Goal: Task Accomplishment & Management: Complete application form

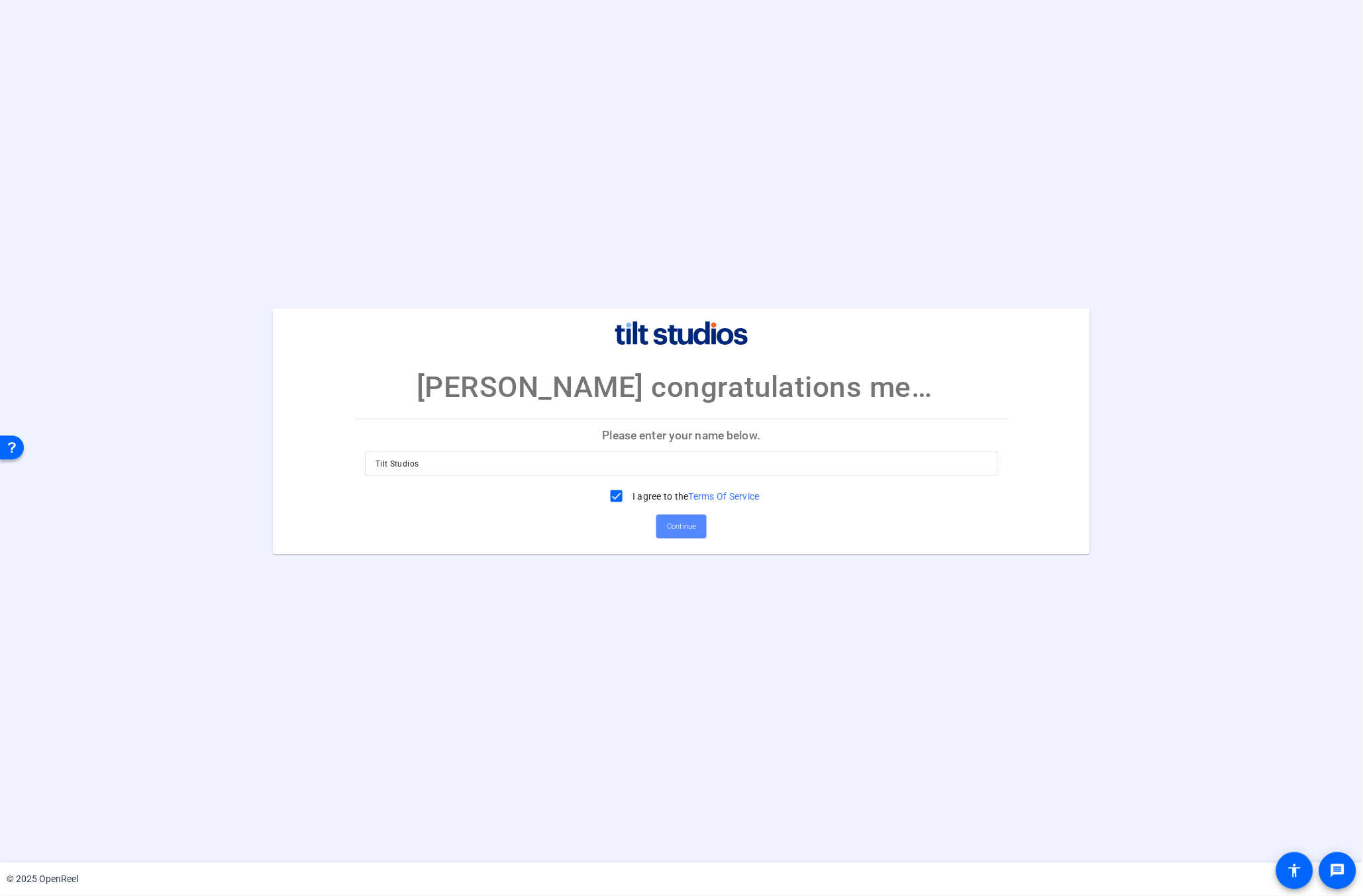
click at [680, 530] on span "Continue" at bounding box center [682, 527] width 29 height 20
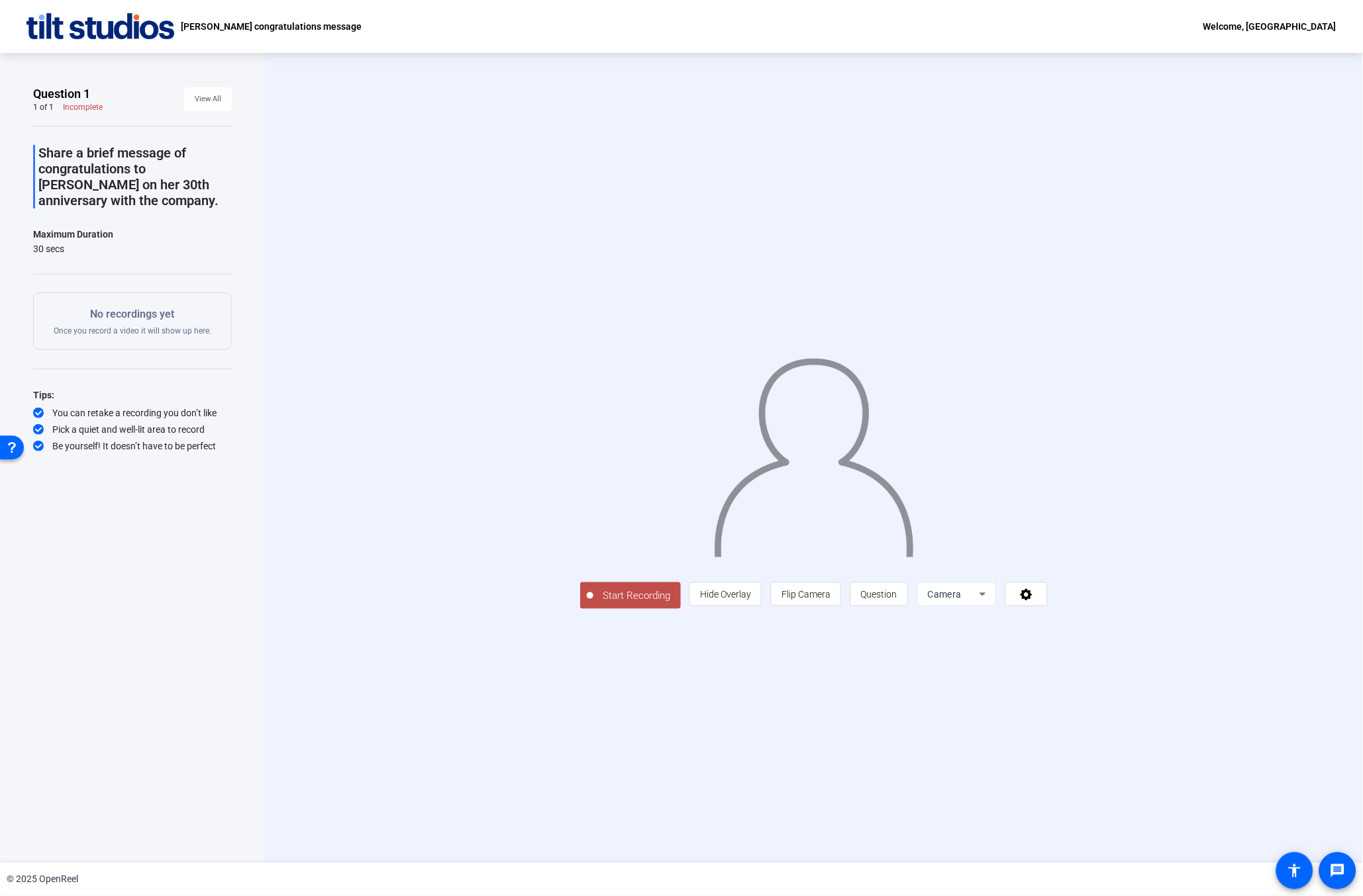
click at [641, 597] on span "Start Recording" at bounding box center [637, 596] width 88 height 15
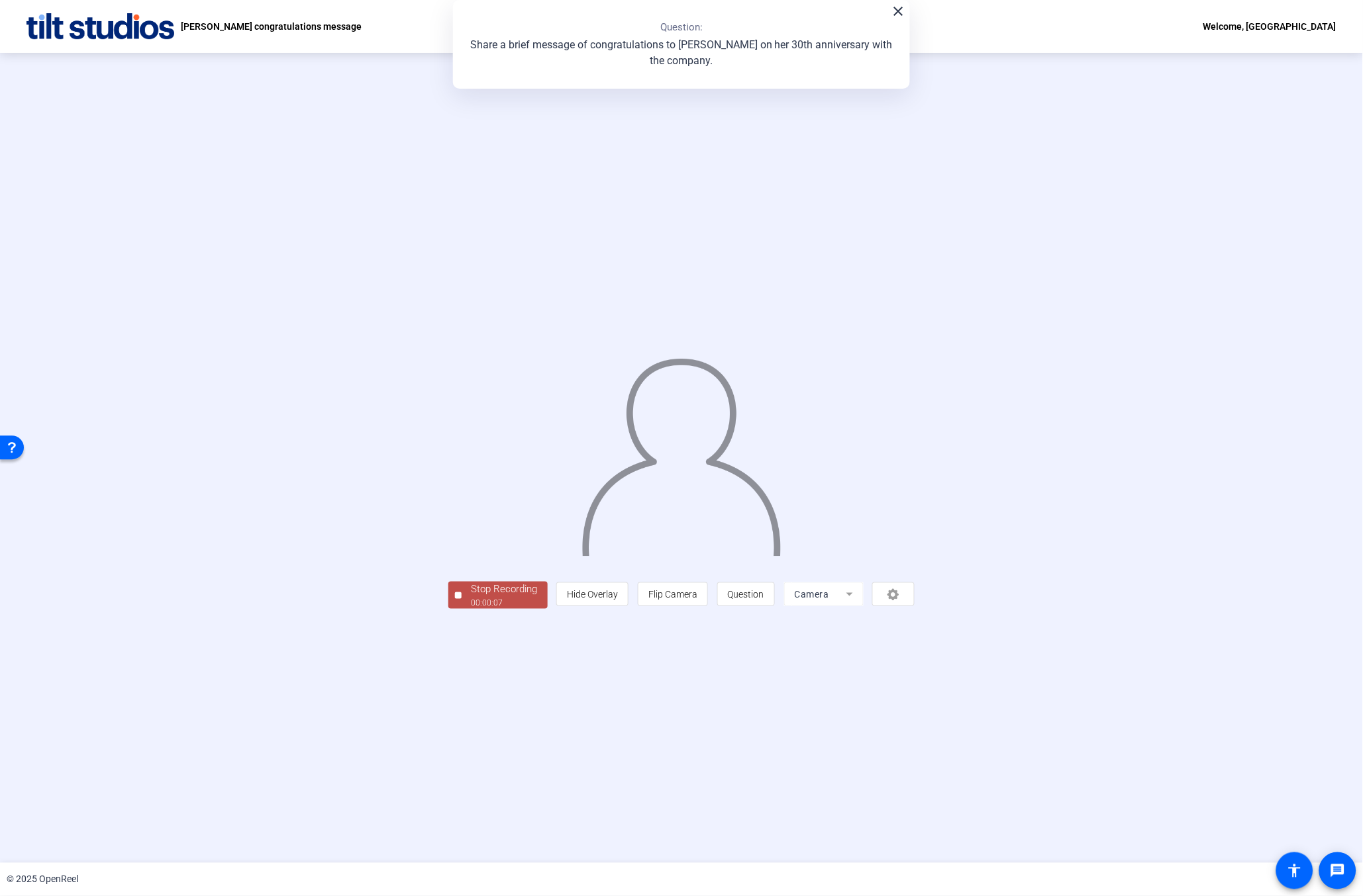
click at [524, 601] on div "00:00:07" at bounding box center [505, 603] width 66 height 12
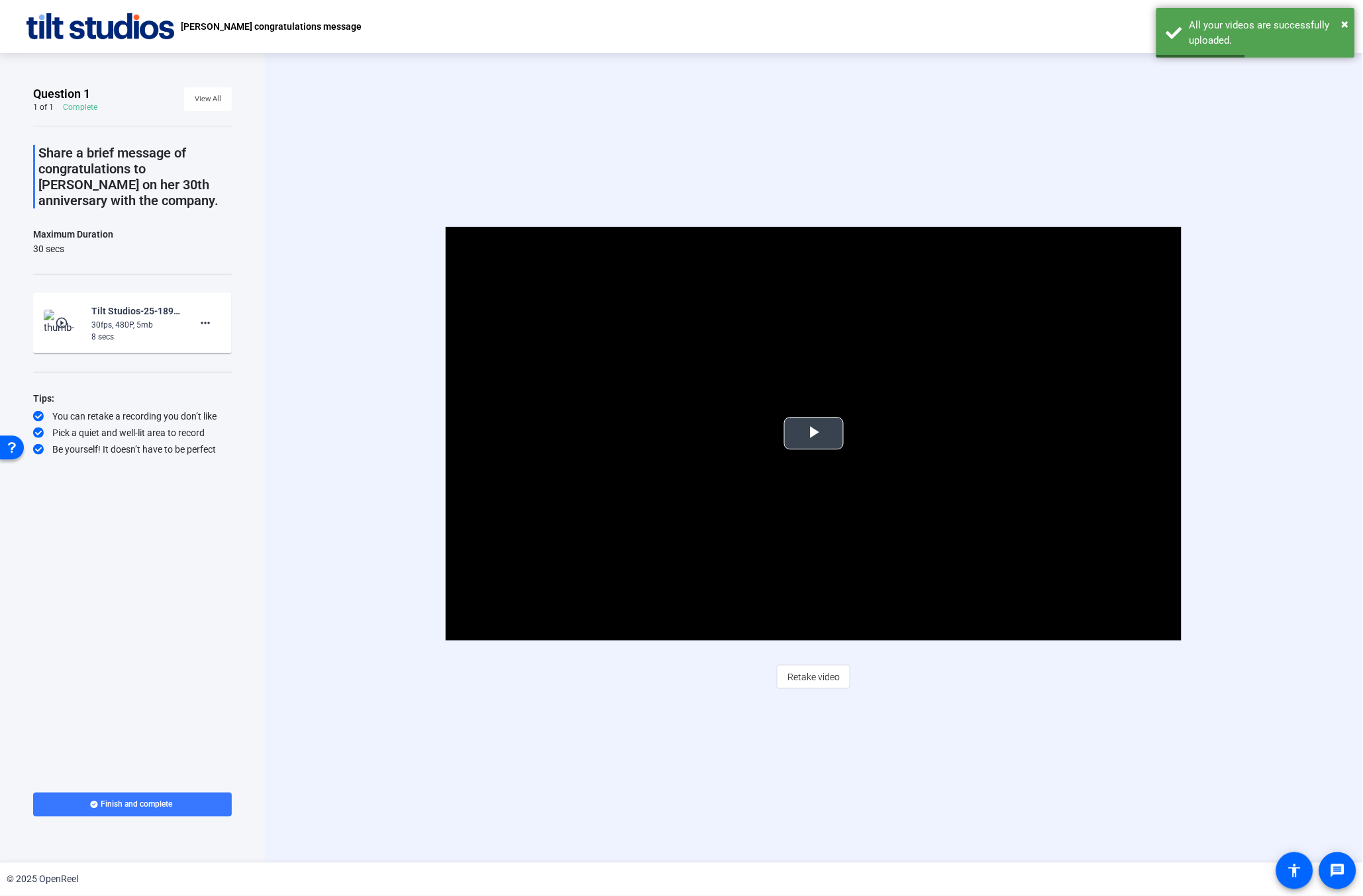
click at [814, 434] on span "Video Player" at bounding box center [814, 434] width 0 height 0
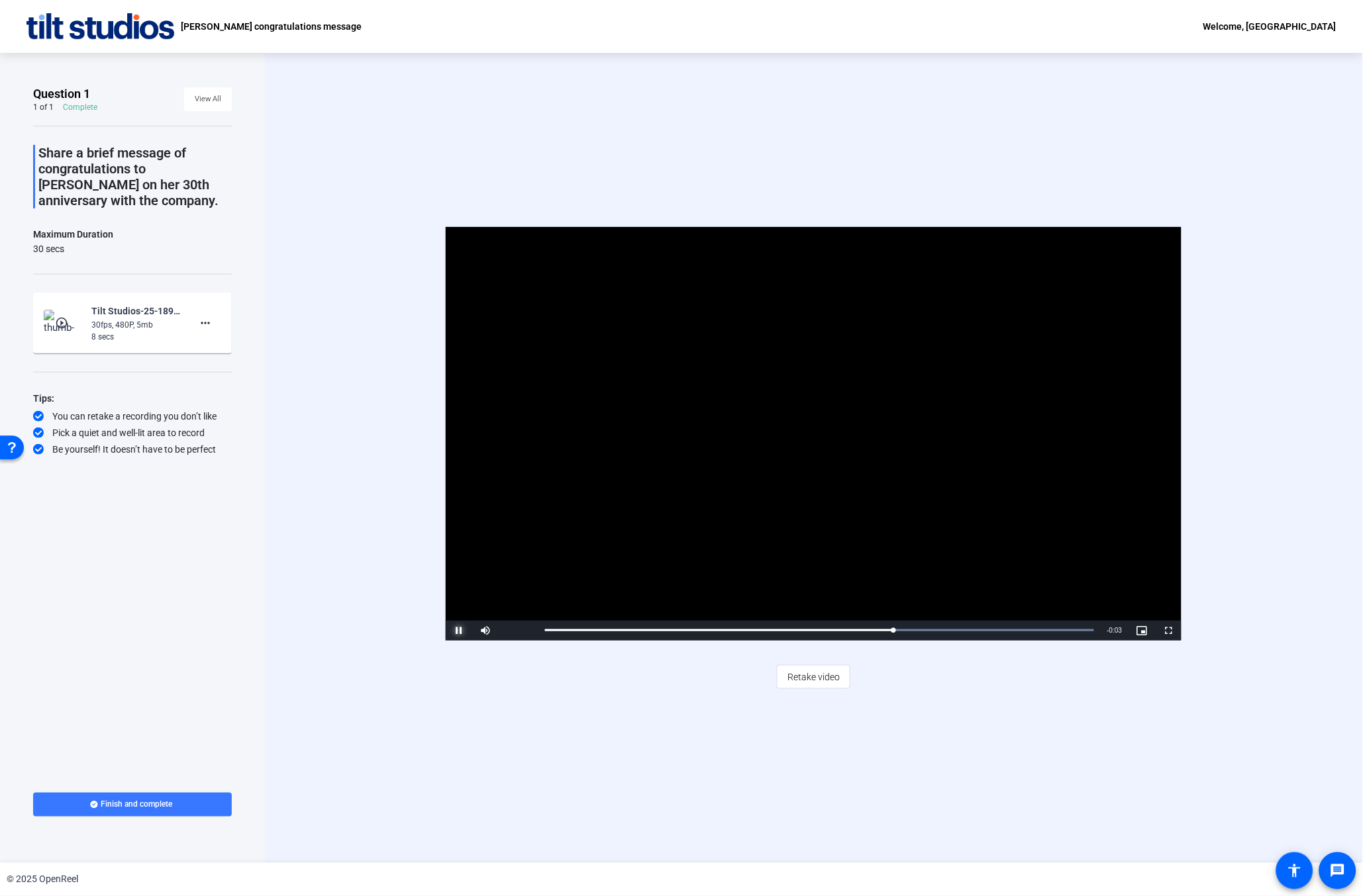
click at [457, 631] on span "Video Player" at bounding box center [459, 631] width 27 height 0
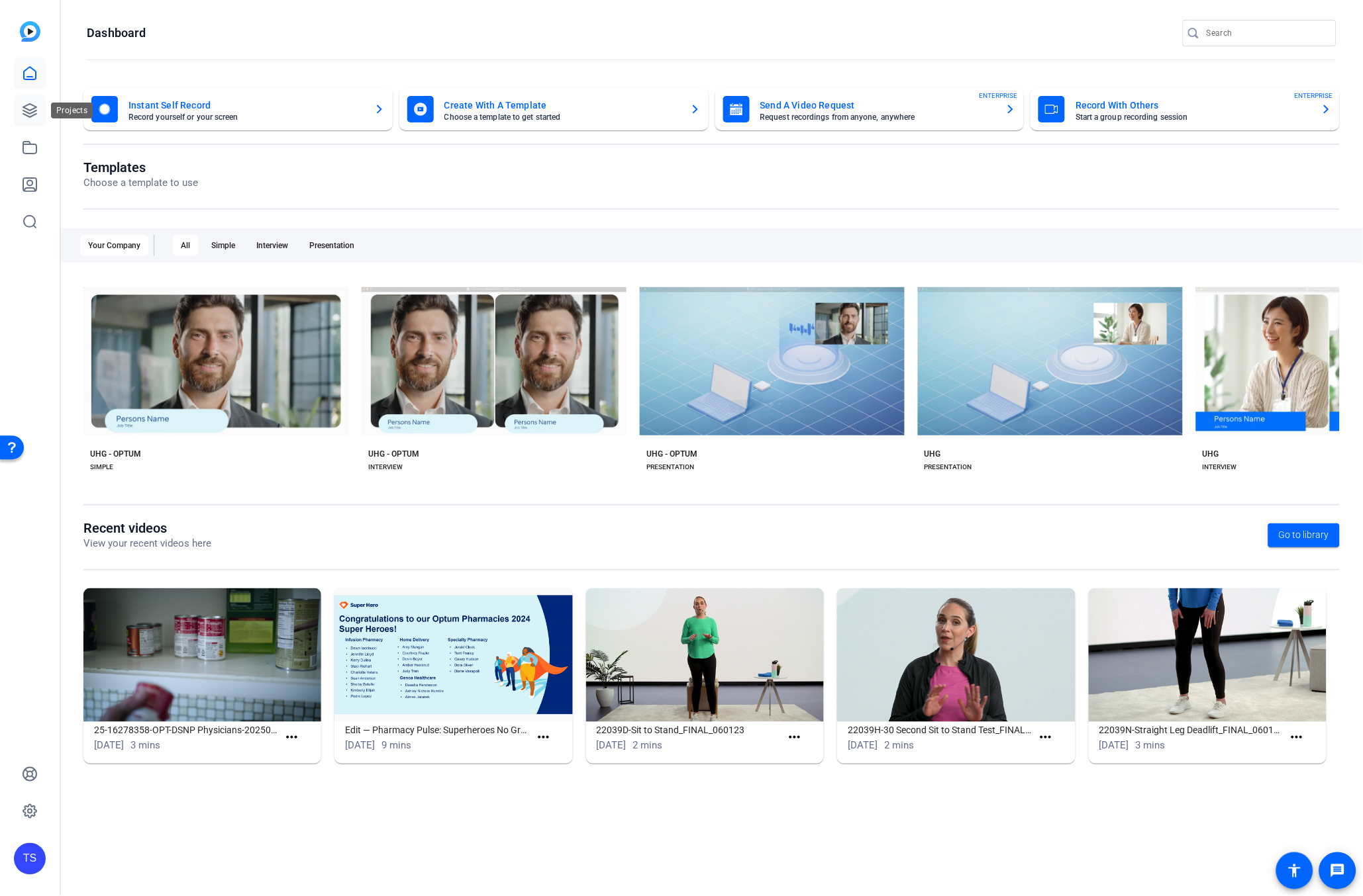
click at [25, 110] on icon at bounding box center [30, 110] width 13 height 13
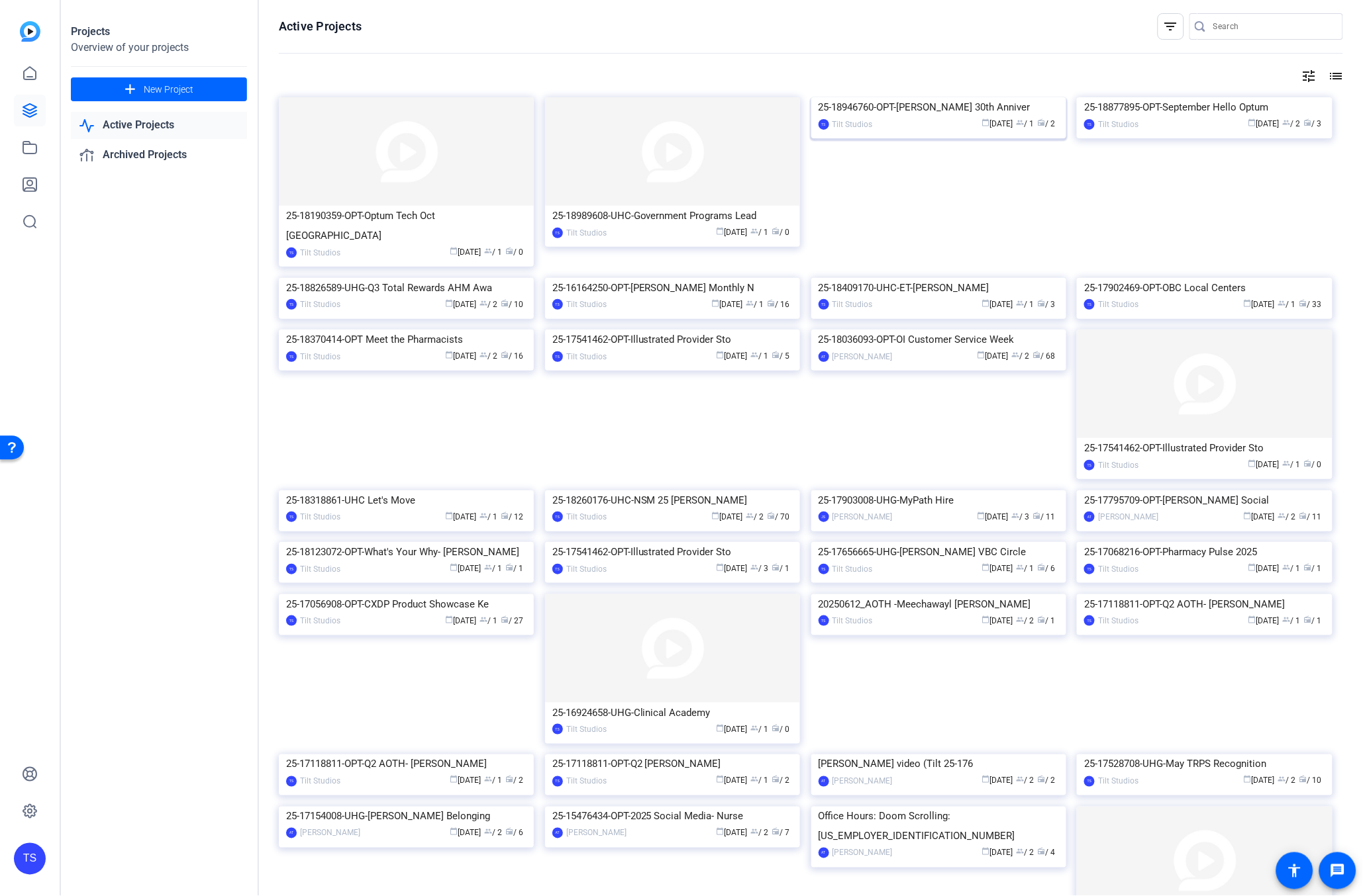
click at [941, 98] on img at bounding box center [939, 98] width 255 height 0
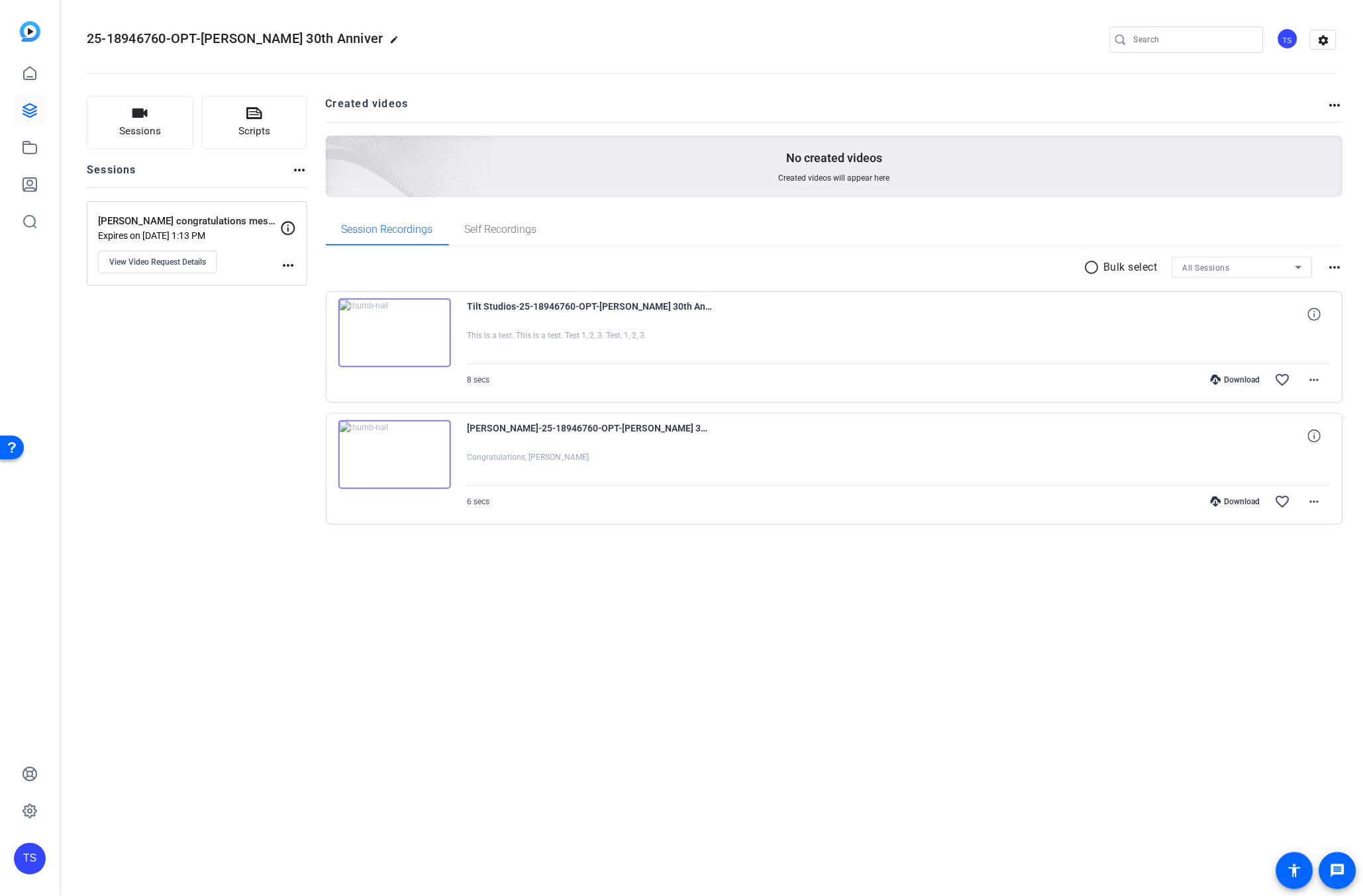
click at [391, 459] on img at bounding box center [394, 455] width 112 height 69
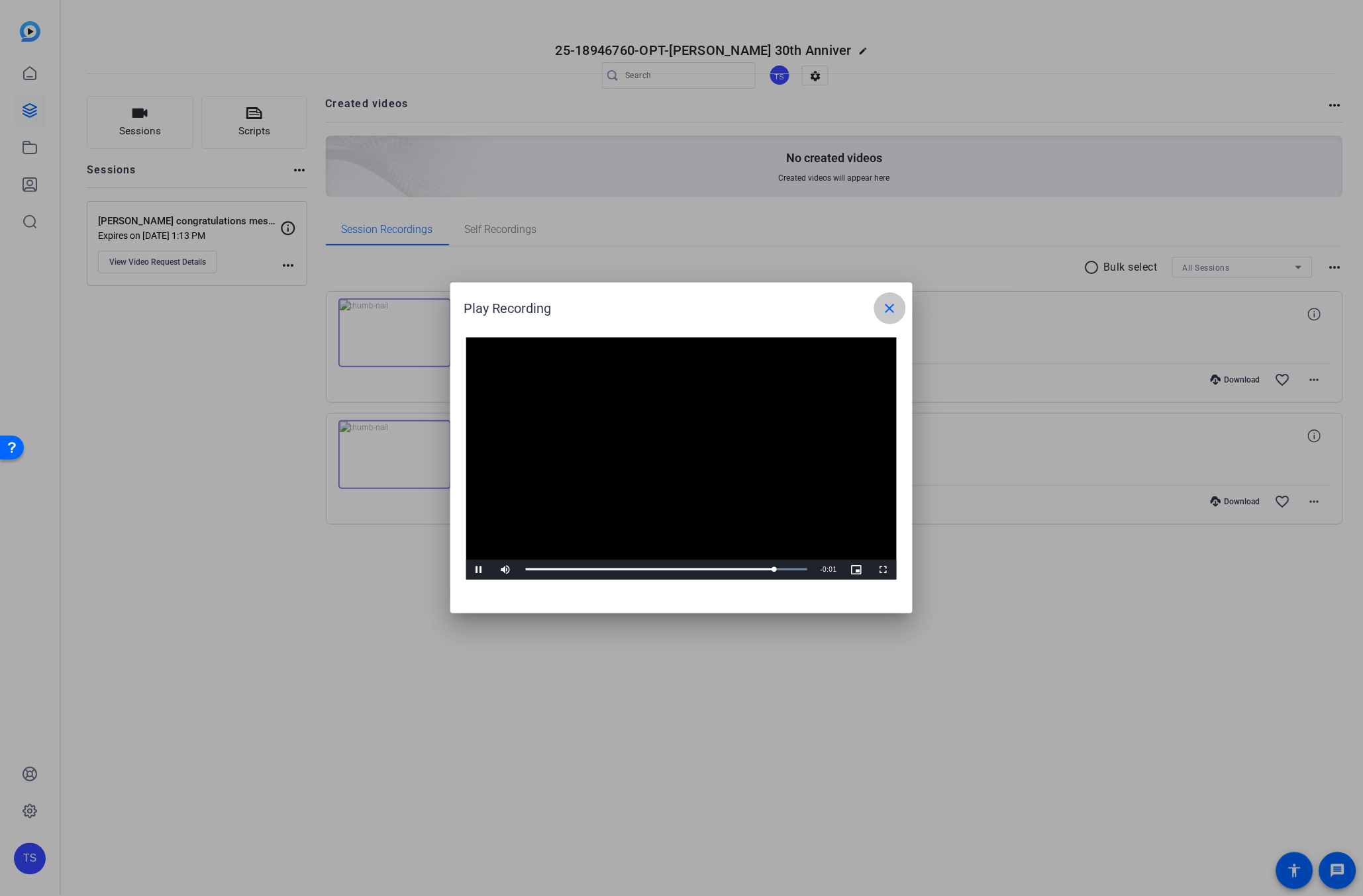
click at [894, 311] on mat-icon "close" at bounding box center [891, 308] width 16 height 16
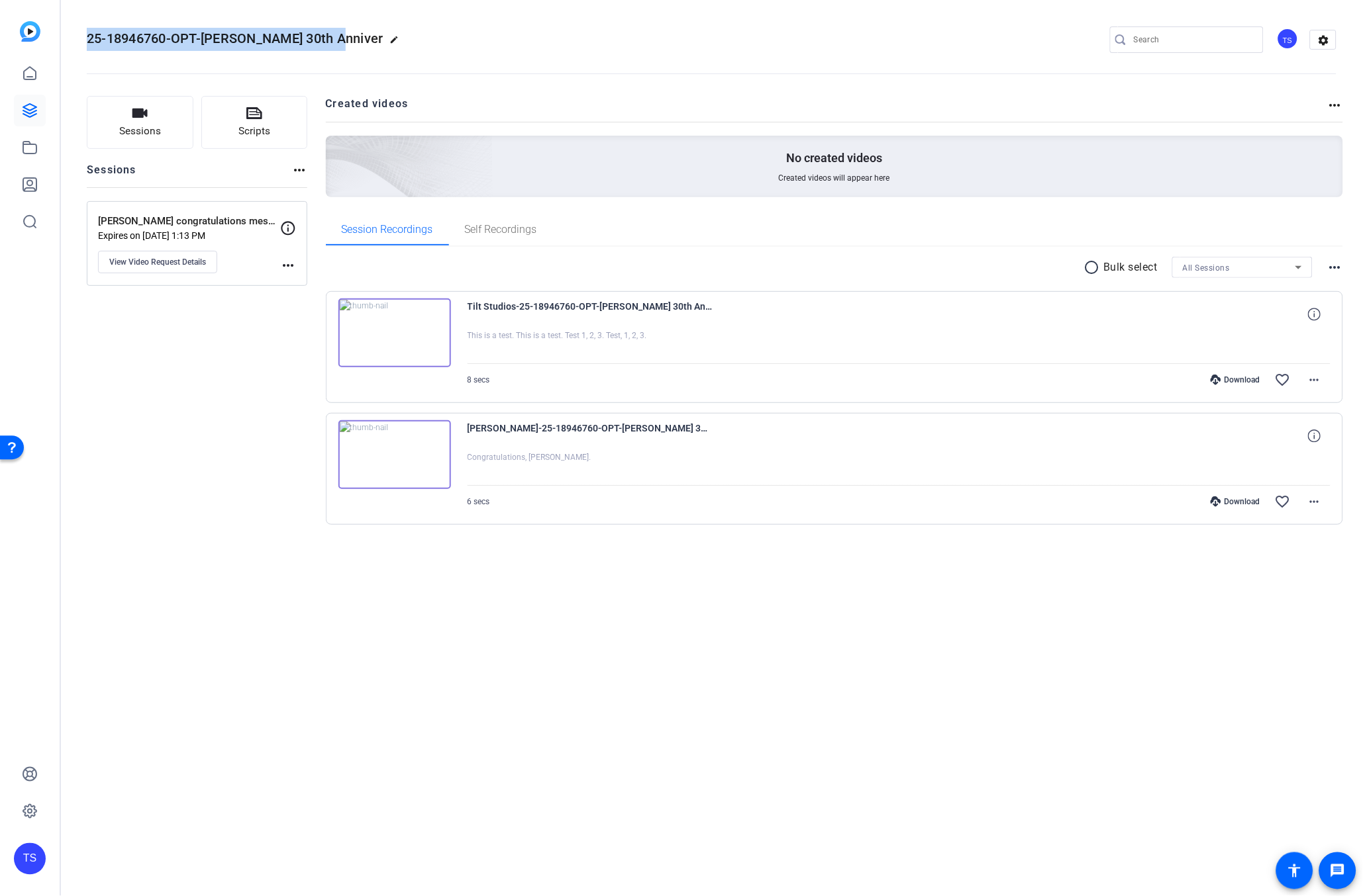
drag, startPoint x: 88, startPoint y: 37, endPoint x: 350, endPoint y: 42, distance: 262.0
click at [333, 39] on span "25-18946760-OPT-Mary Murley 30th Anniver" at bounding box center [235, 39] width 296 height 16
click at [390, 41] on mat-icon "edit" at bounding box center [398, 43] width 16 height 16
drag, startPoint x: 99, startPoint y: 37, endPoint x: 181, endPoint y: 44, distance: 82.3
click at [200, 41] on div "25-18946760-OPT-Mary Murley 30th Anniver check_circle clear" at bounding box center [177, 40] width 179 height 21
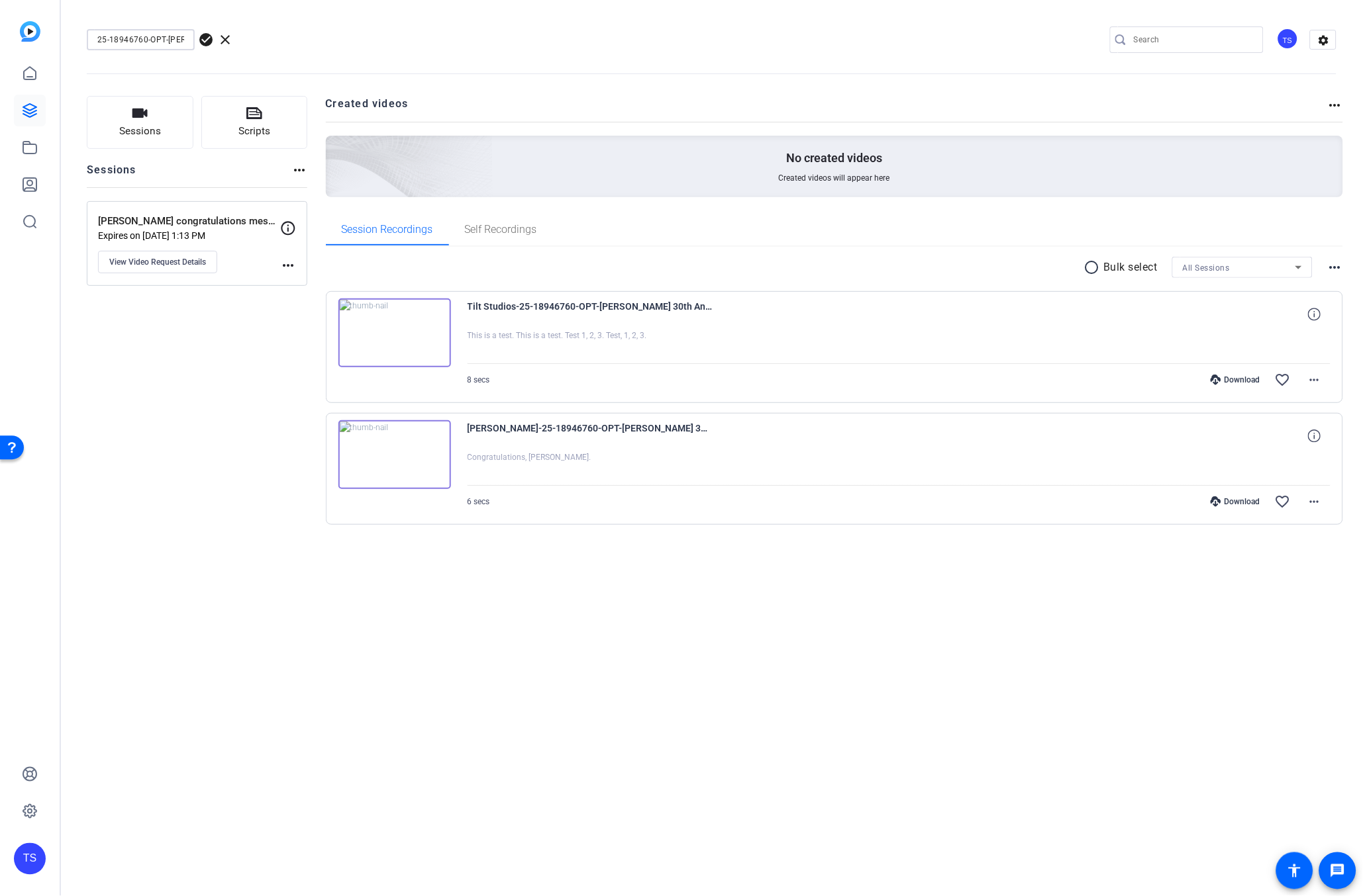
scroll to position [0, 78]
drag, startPoint x: 152, startPoint y: 42, endPoint x: 187, endPoint y: 45, distance: 35.1
click at [231, 43] on div "25-18946760-OPT-Mary Murley 30th Anniver check_circle clear" at bounding box center [177, 40] width 179 height 21
click at [178, 43] on input "25-18946760-OPT-Mary Murley 30th Anniver" at bounding box center [141, 40] width 87 height 16
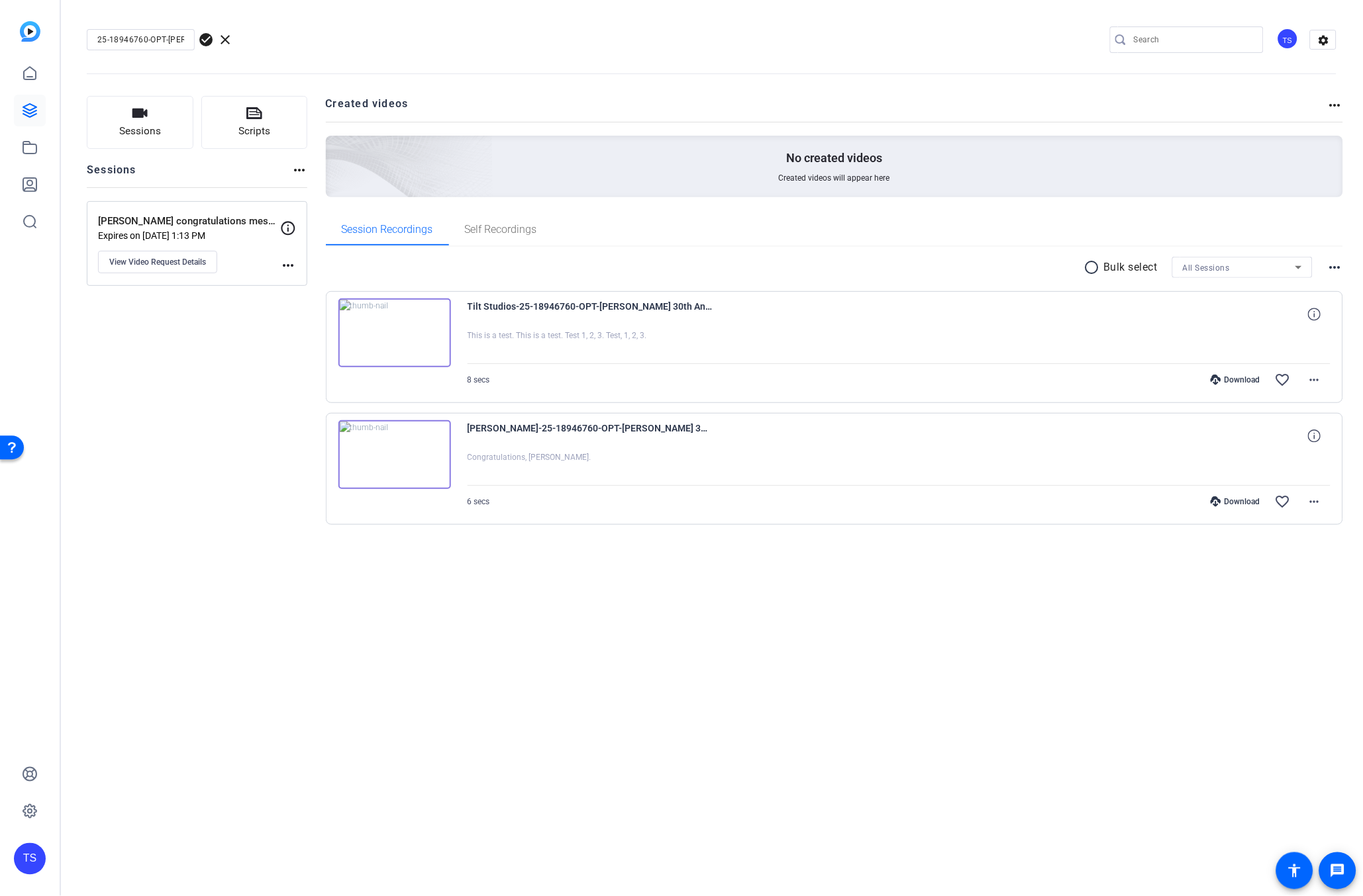
click at [224, 36] on span "clear" at bounding box center [226, 40] width 16 height 16
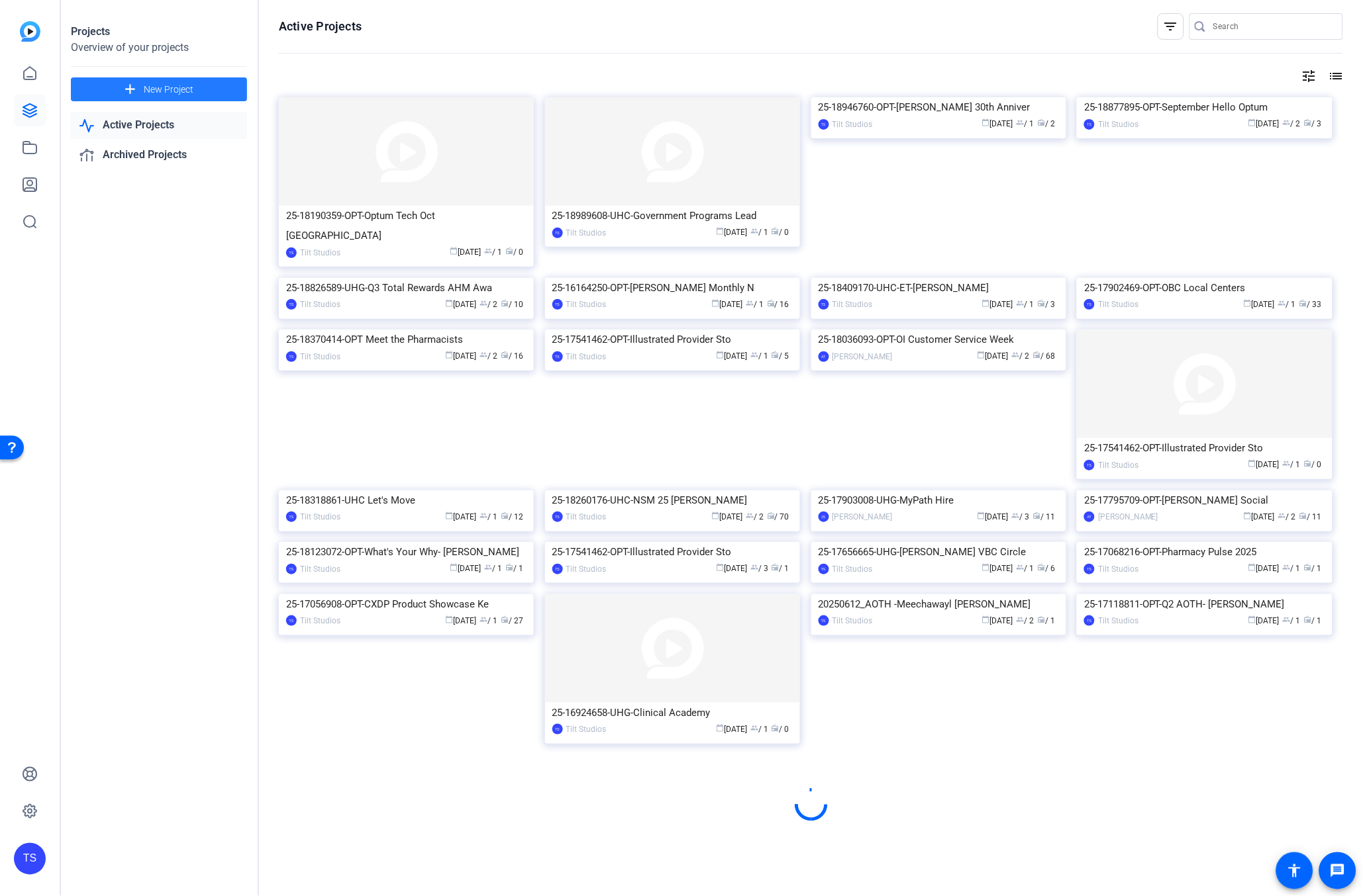
click at [201, 90] on span at bounding box center [159, 90] width 176 height 32
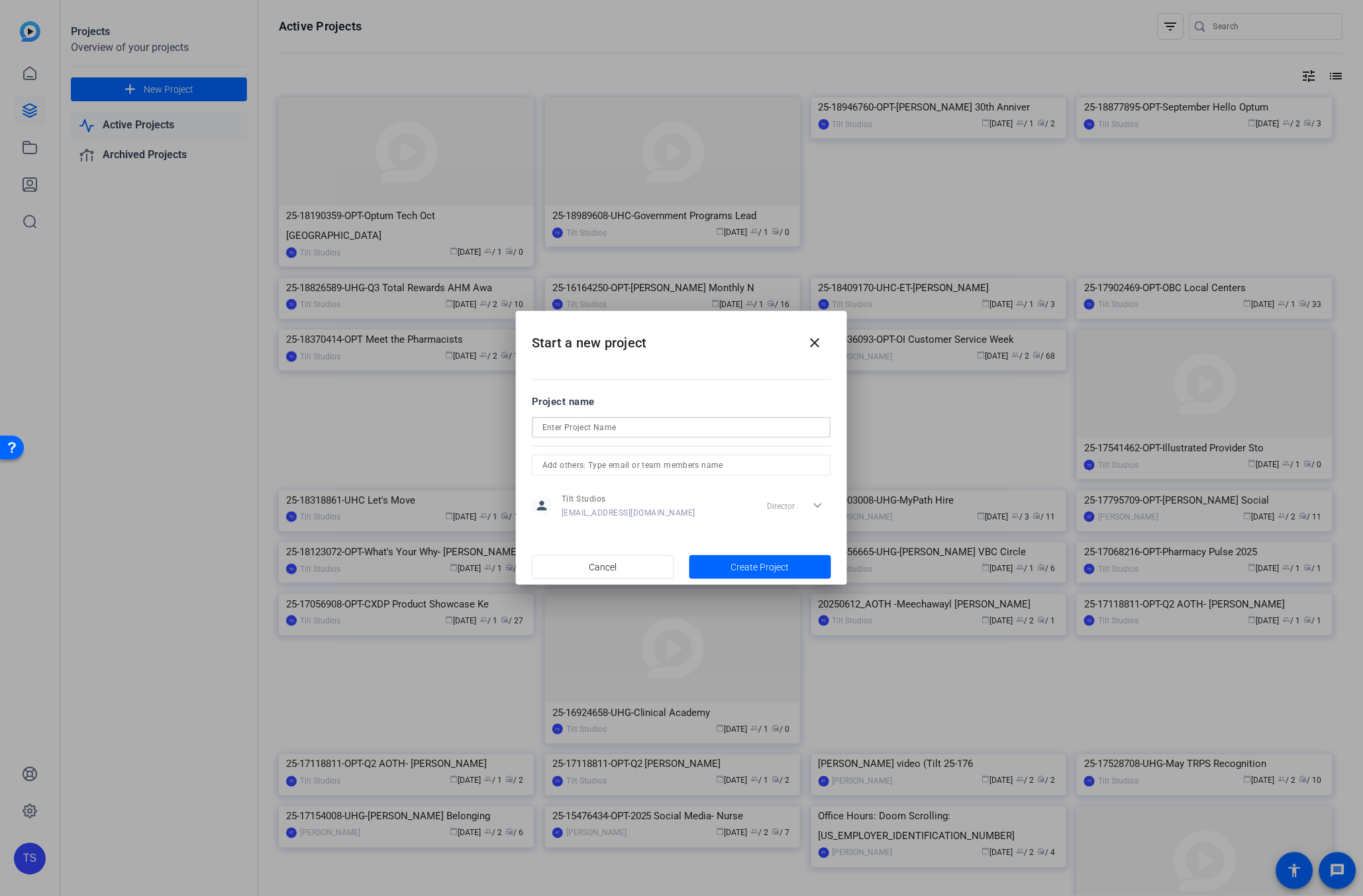
click at [621, 431] on input at bounding box center [681, 428] width 278 height 16
paste input "25-18946760-OPT-Mary Murley 30th Anniversary"
type input "25-18946760-OPT-Mary Murley 30th Anniversary_Steve Hemsley"
click at [821, 505] on div "Director expand_more" at bounding box center [796, 505] width 70 height 24
drag, startPoint x: 815, startPoint y: 505, endPoint x: 806, endPoint y: 509, distance: 9.8
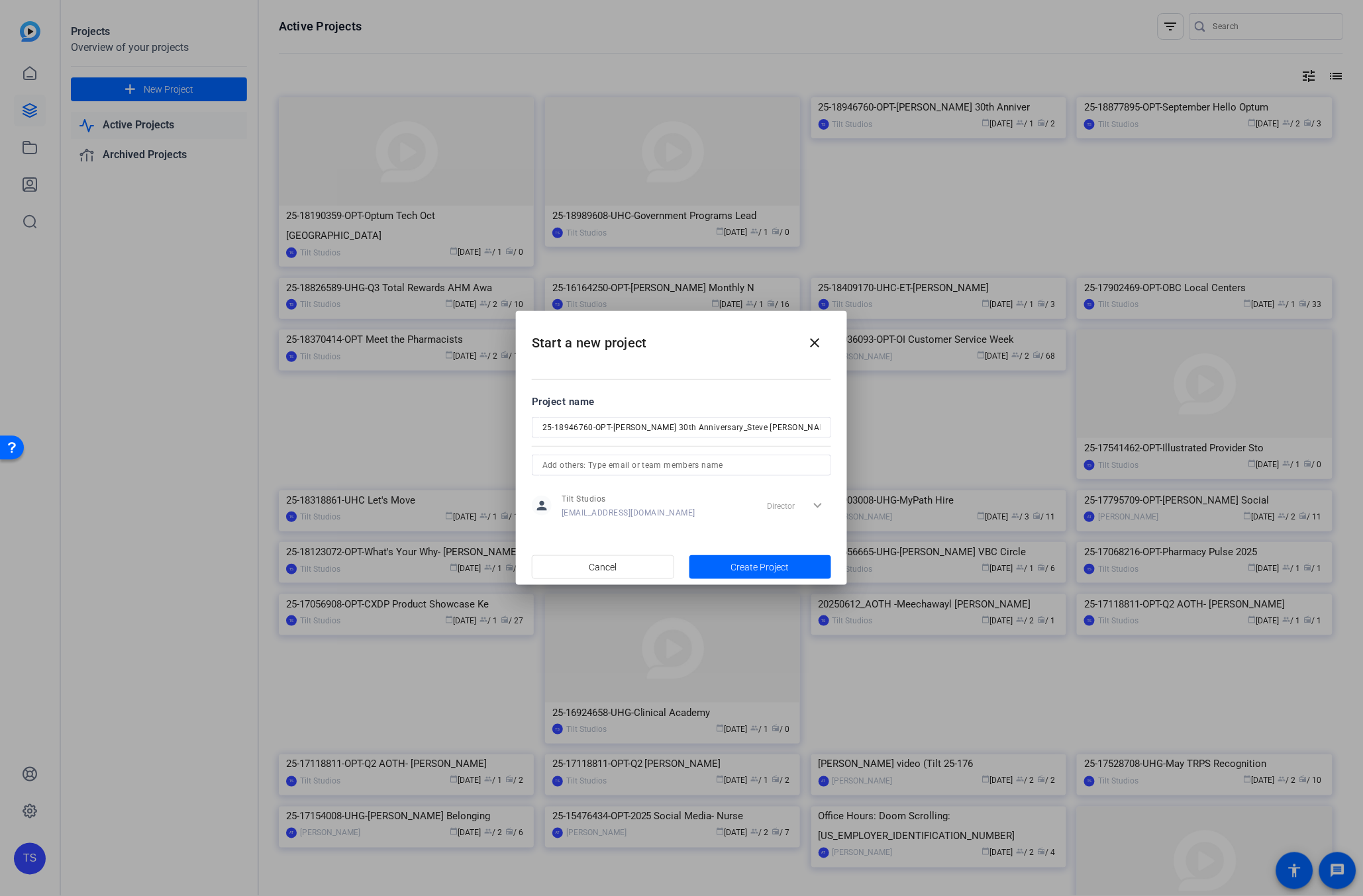
click at [815, 505] on div "Director expand_more" at bounding box center [796, 505] width 70 height 24
click at [641, 567] on span "button" at bounding box center [603, 567] width 141 height 32
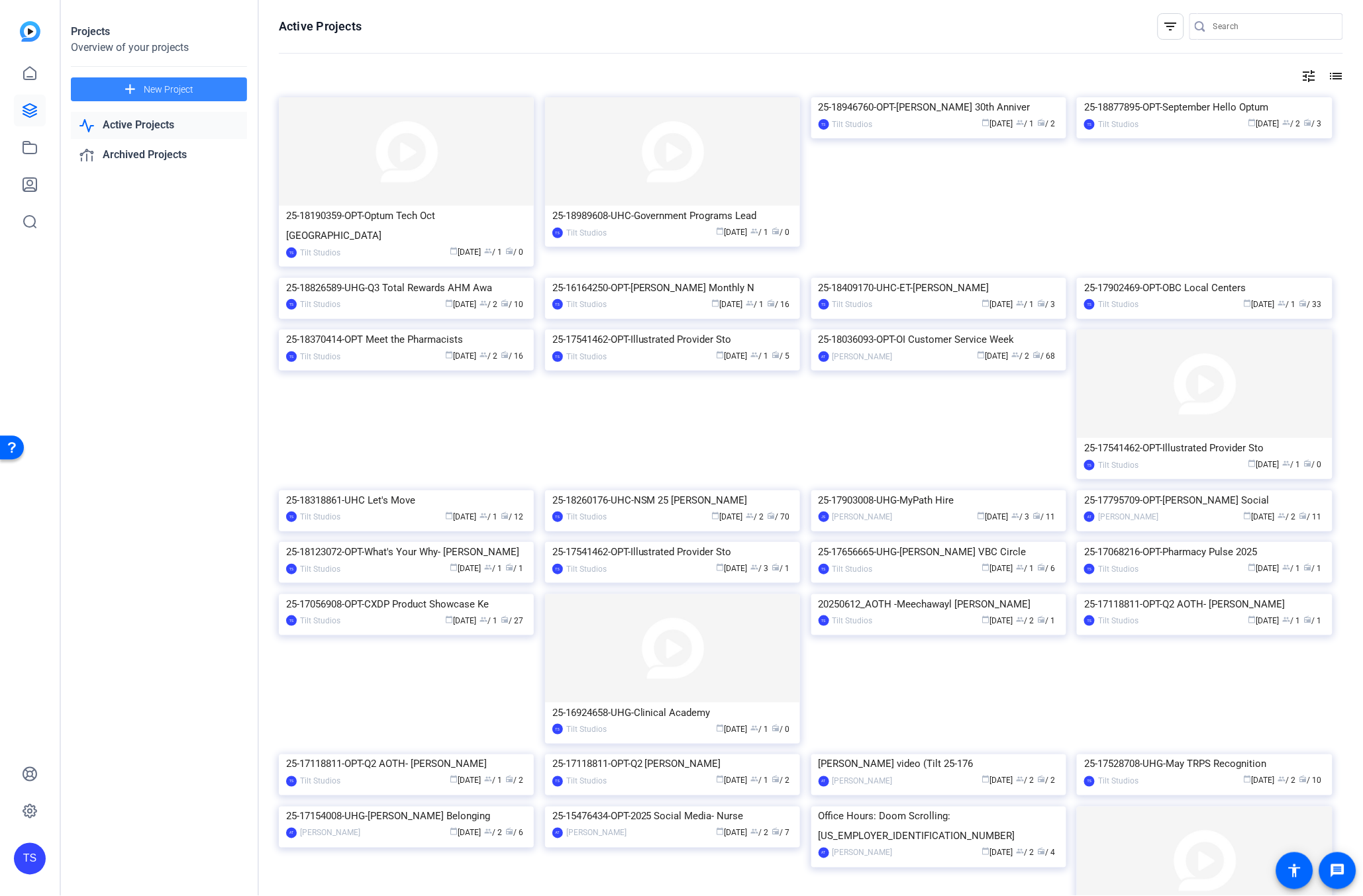
click at [130, 86] on mat-icon "add" at bounding box center [130, 90] width 17 height 17
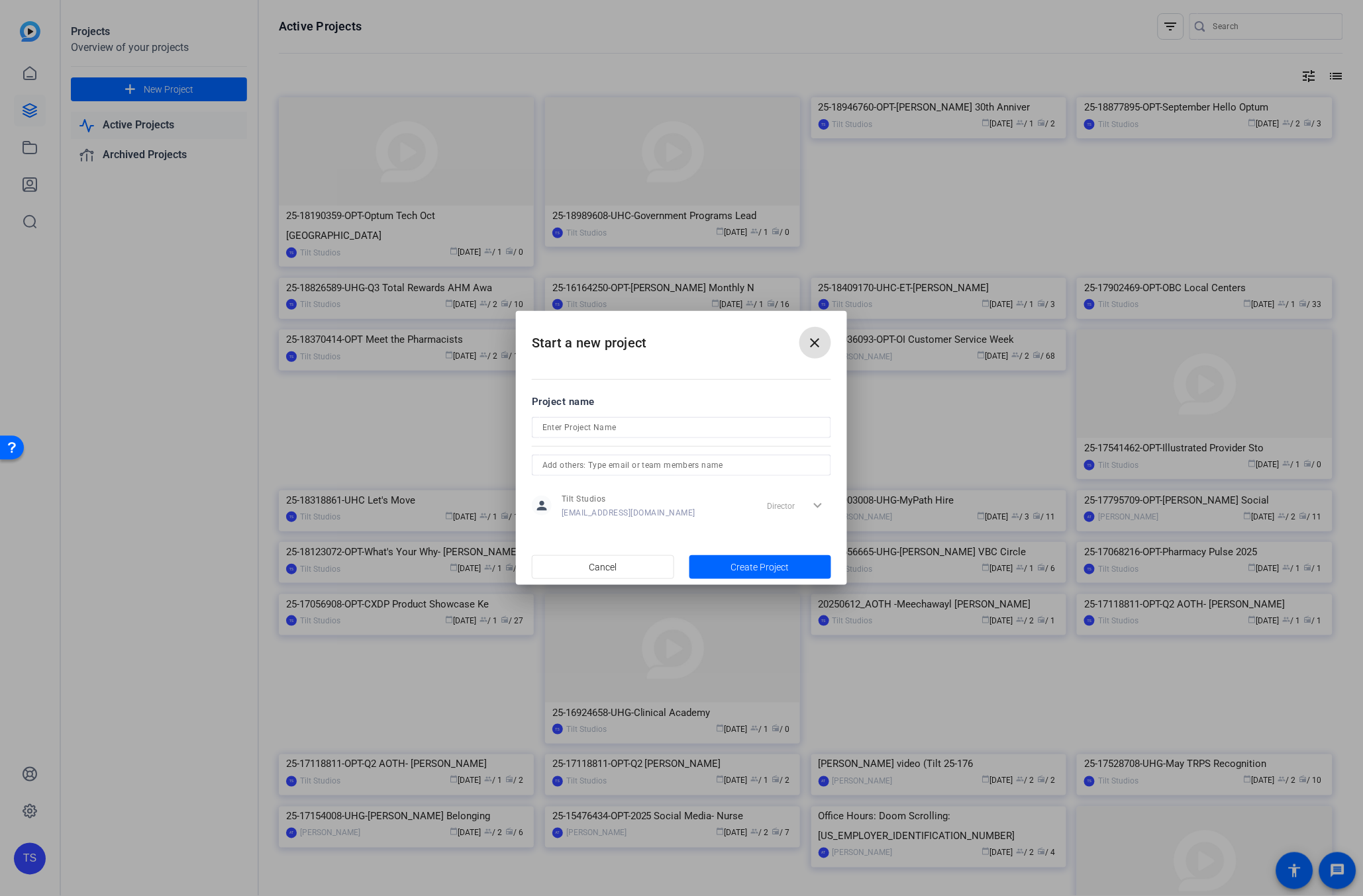
click at [615, 427] on input at bounding box center [681, 428] width 278 height 16
paste input "25-18946760-OPT-Mary Murley 30th Anniversary"
type input "25-18946760-OPT-Mary Murley 30th Anniversary_Steve Hemsley"
click at [768, 563] on span "Create Project" at bounding box center [760, 567] width 58 height 14
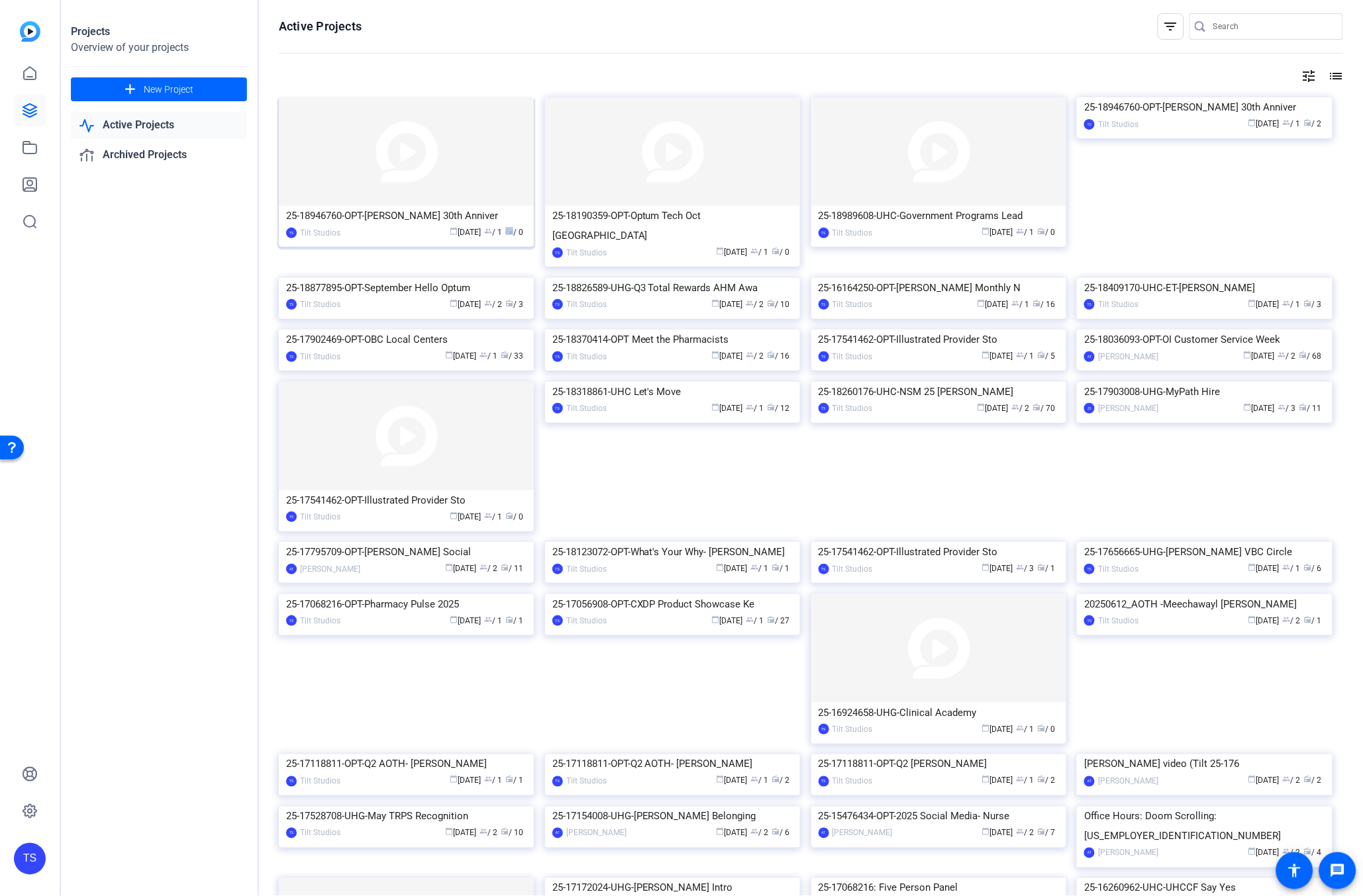
drag, startPoint x: 504, startPoint y: 229, endPoint x: 334, endPoint y: 224, distance: 170.1
click at [334, 224] on mat-card-content "25-18946760-OPT-Mary Murley 30th Anniver TS Tilt Studios calendar_today Sep 17 …" at bounding box center [407, 228] width 262 height 45
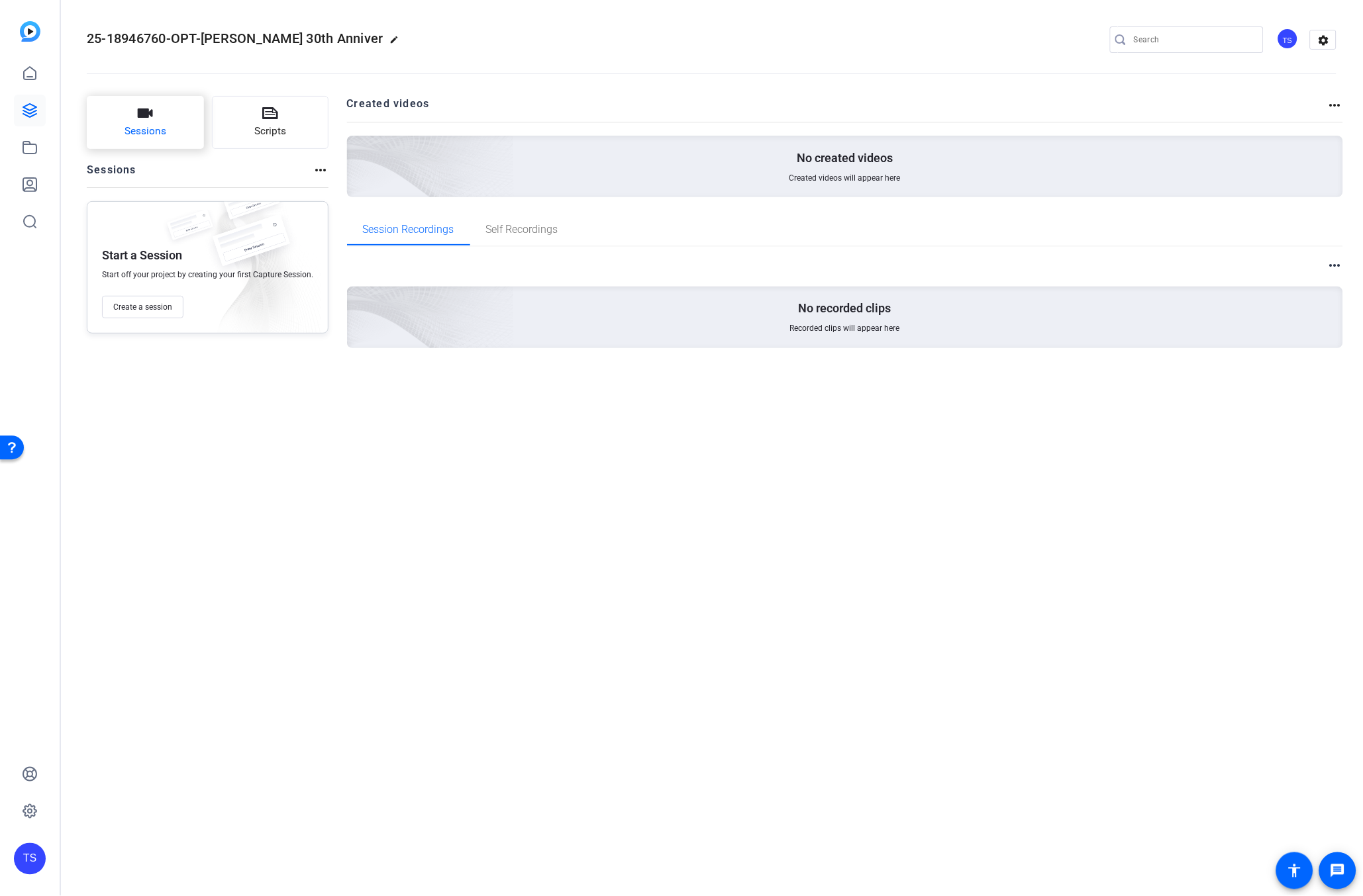
click at [185, 134] on button "Sessions" at bounding box center [146, 123] width 117 height 53
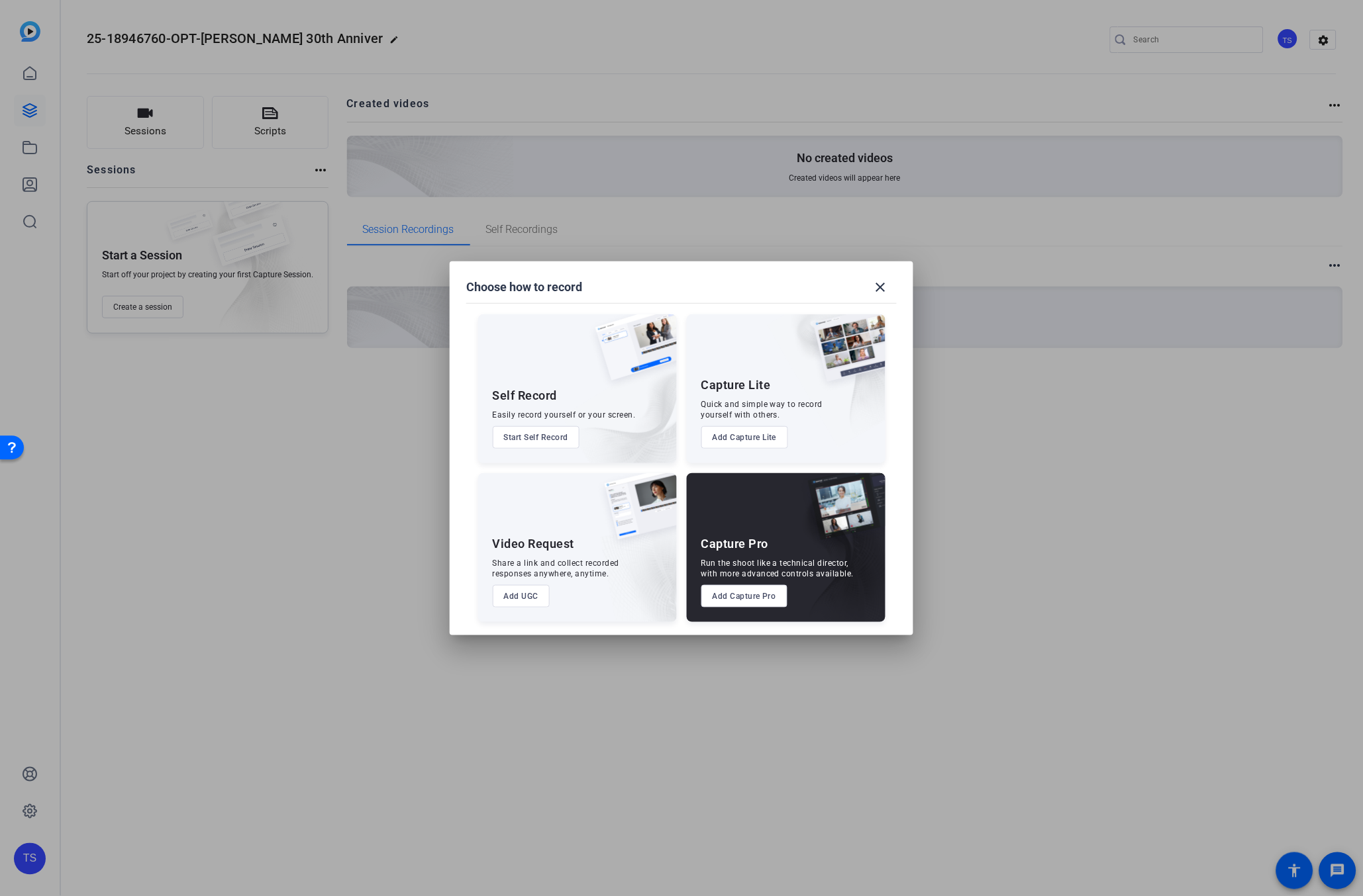
click at [558, 442] on button "Start Self Record" at bounding box center [536, 438] width 88 height 23
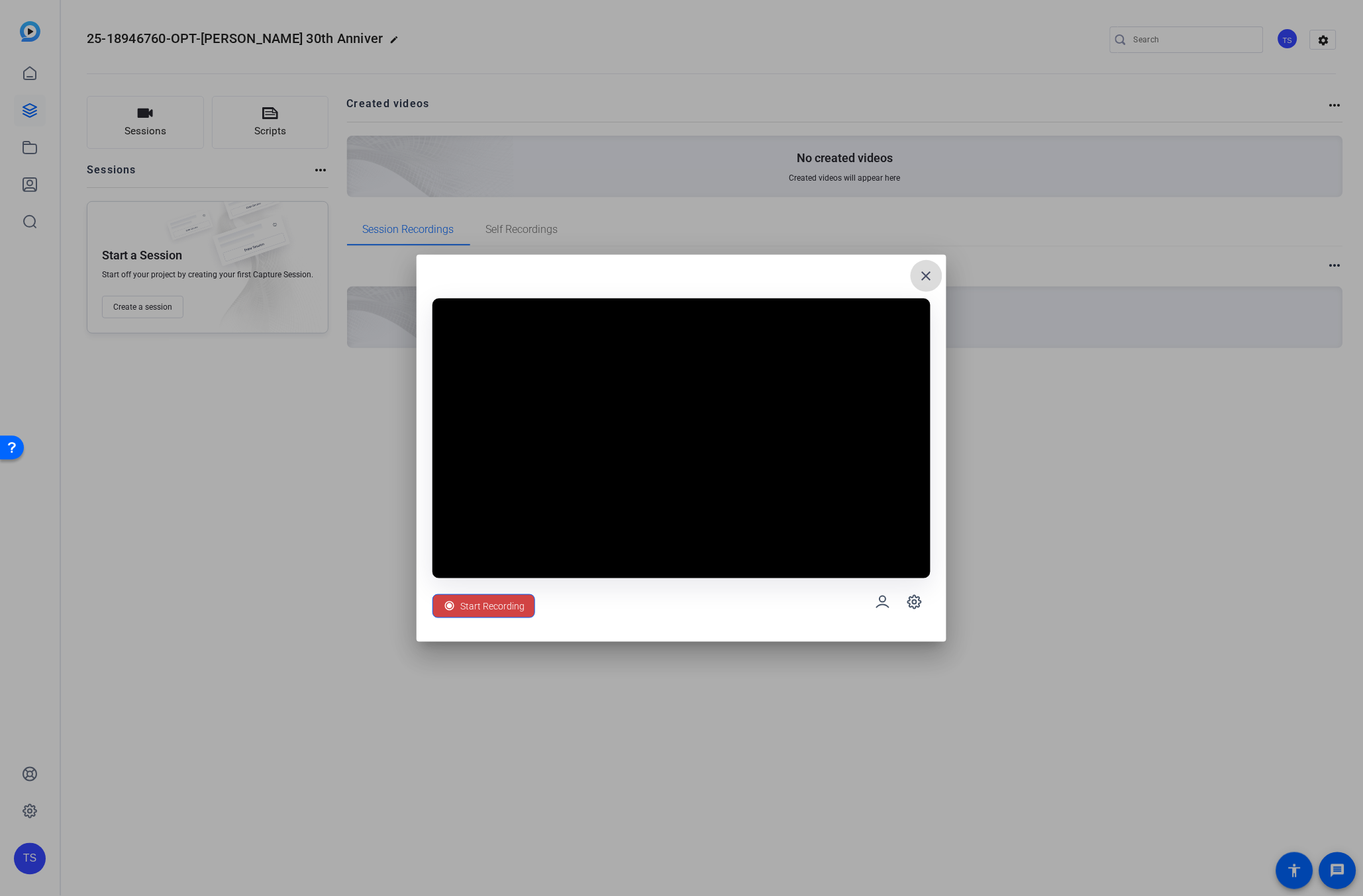
click at [926, 278] on mat-icon "close" at bounding box center [926, 276] width 16 height 16
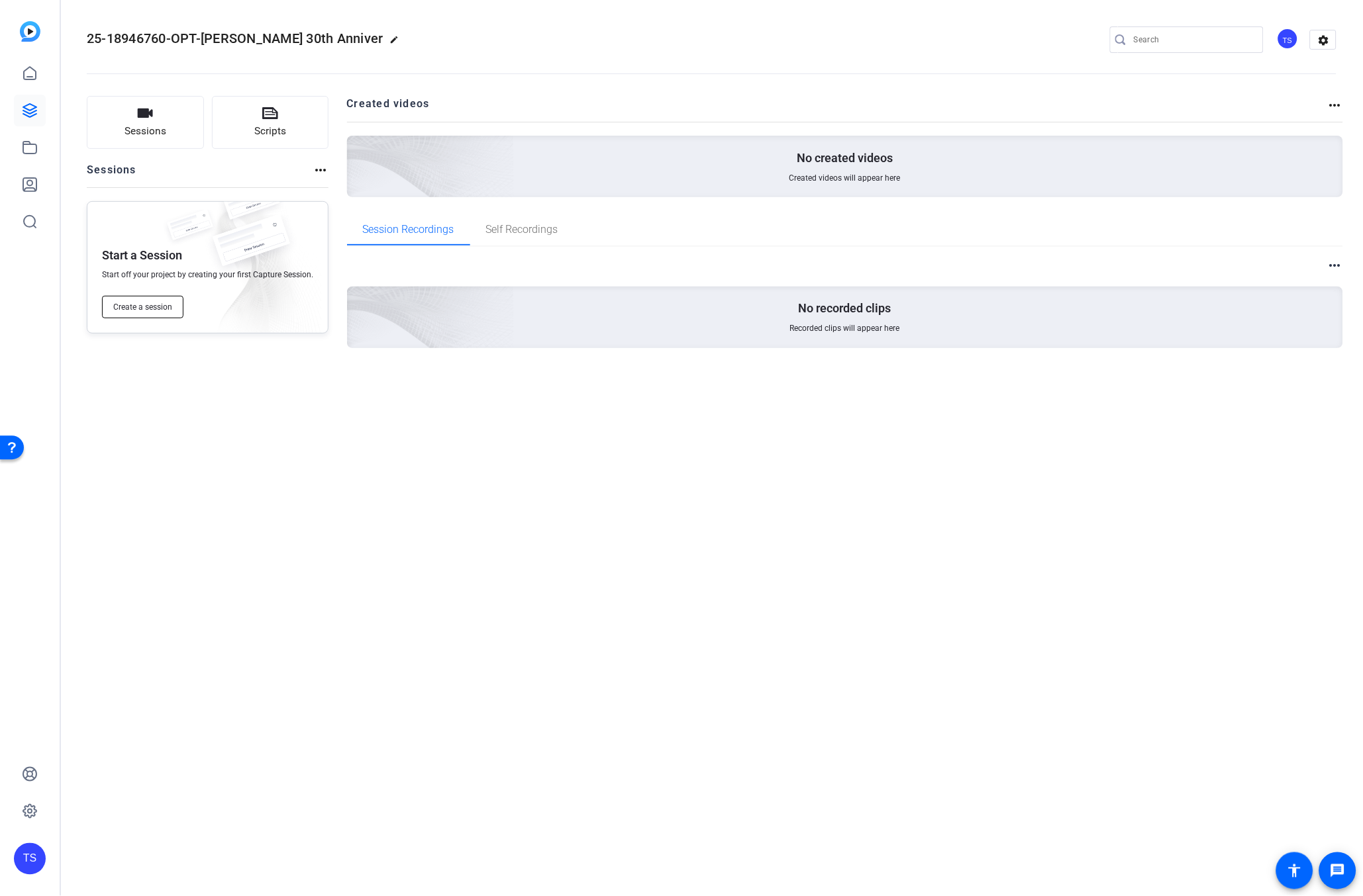
click at [148, 308] on span "Create a session" at bounding box center [142, 307] width 59 height 11
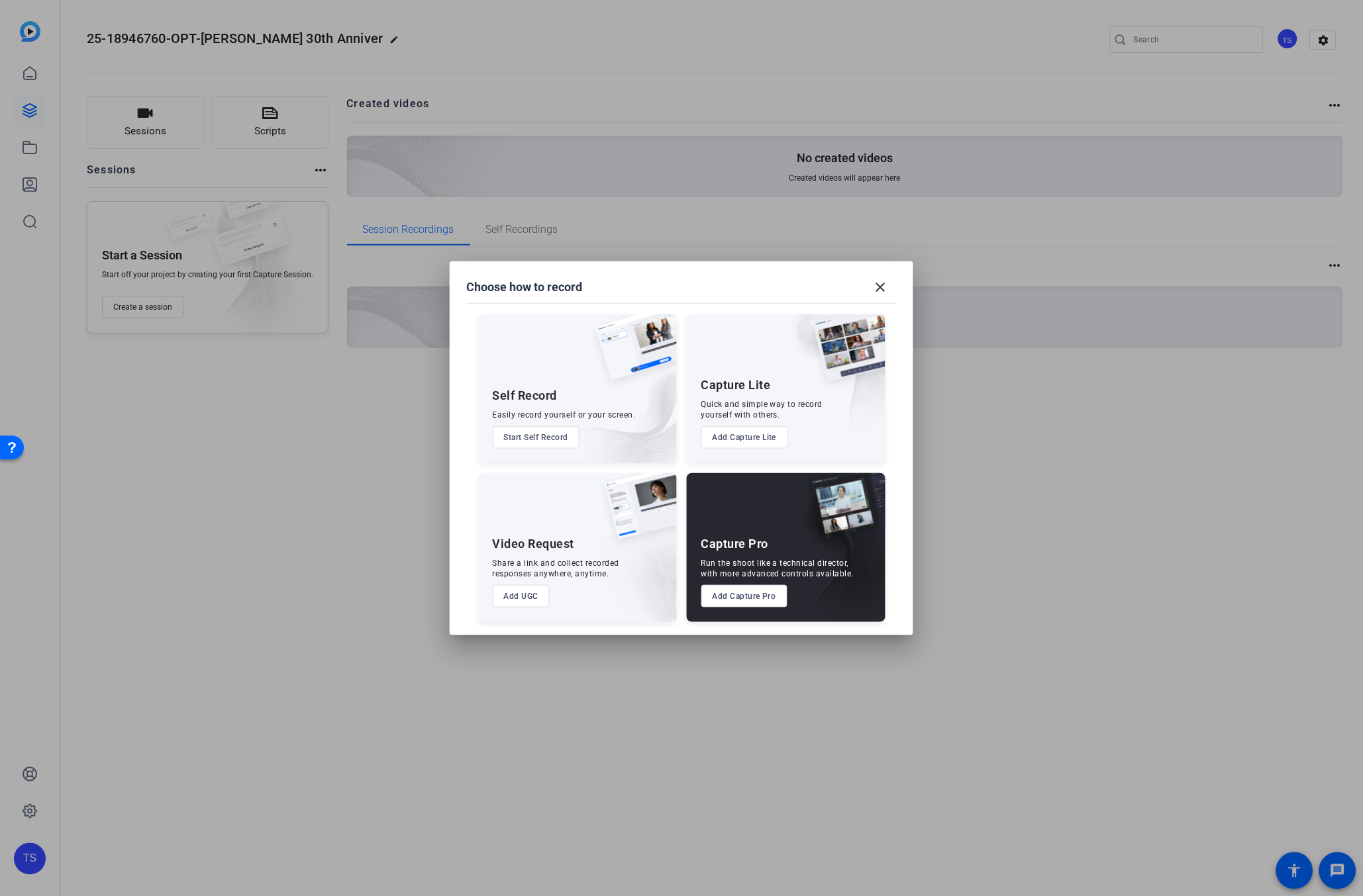
click at [563, 443] on button "Start Self Record" at bounding box center [536, 438] width 88 height 23
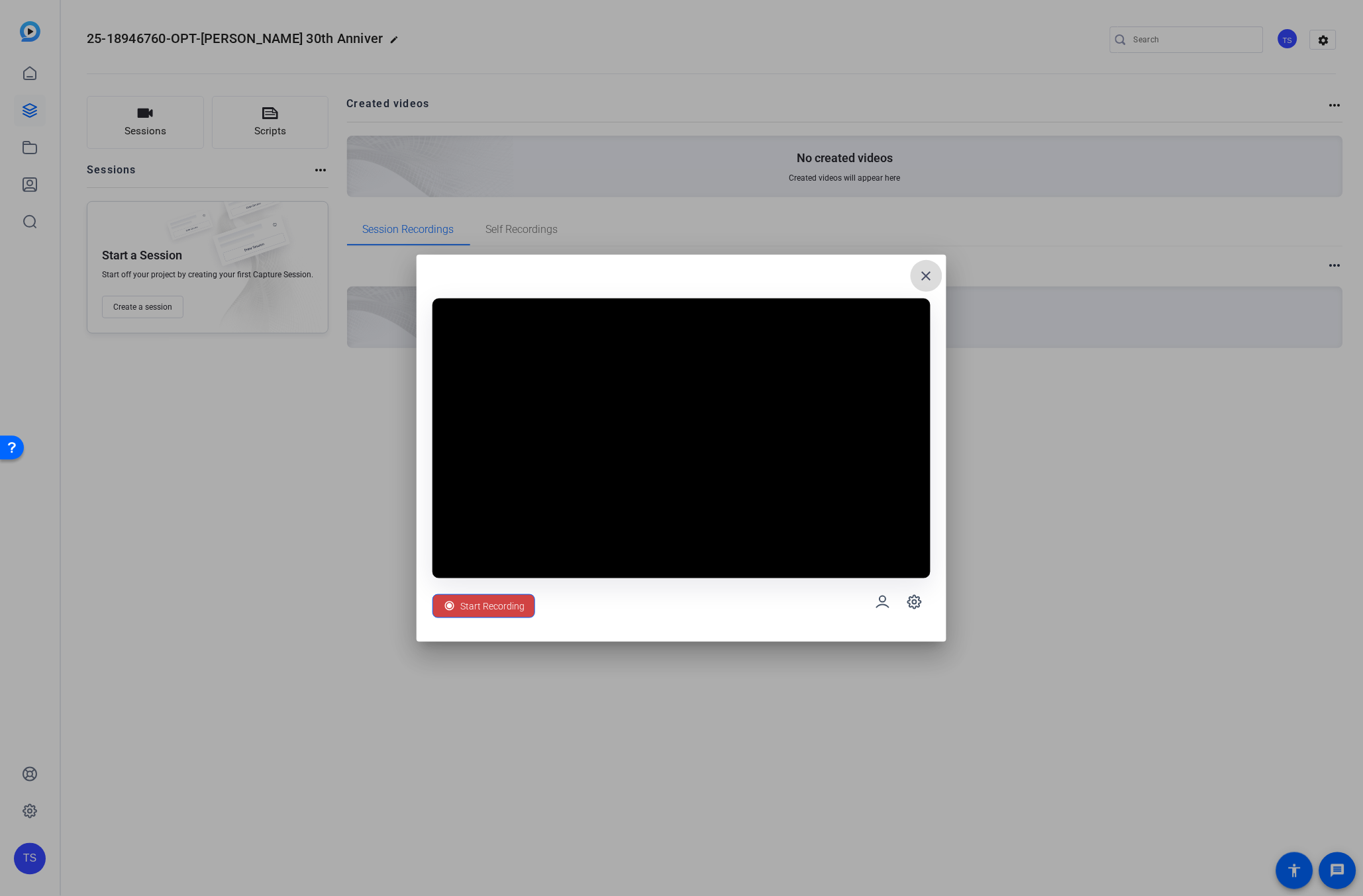
click at [924, 275] on mat-icon "close" at bounding box center [926, 276] width 16 height 16
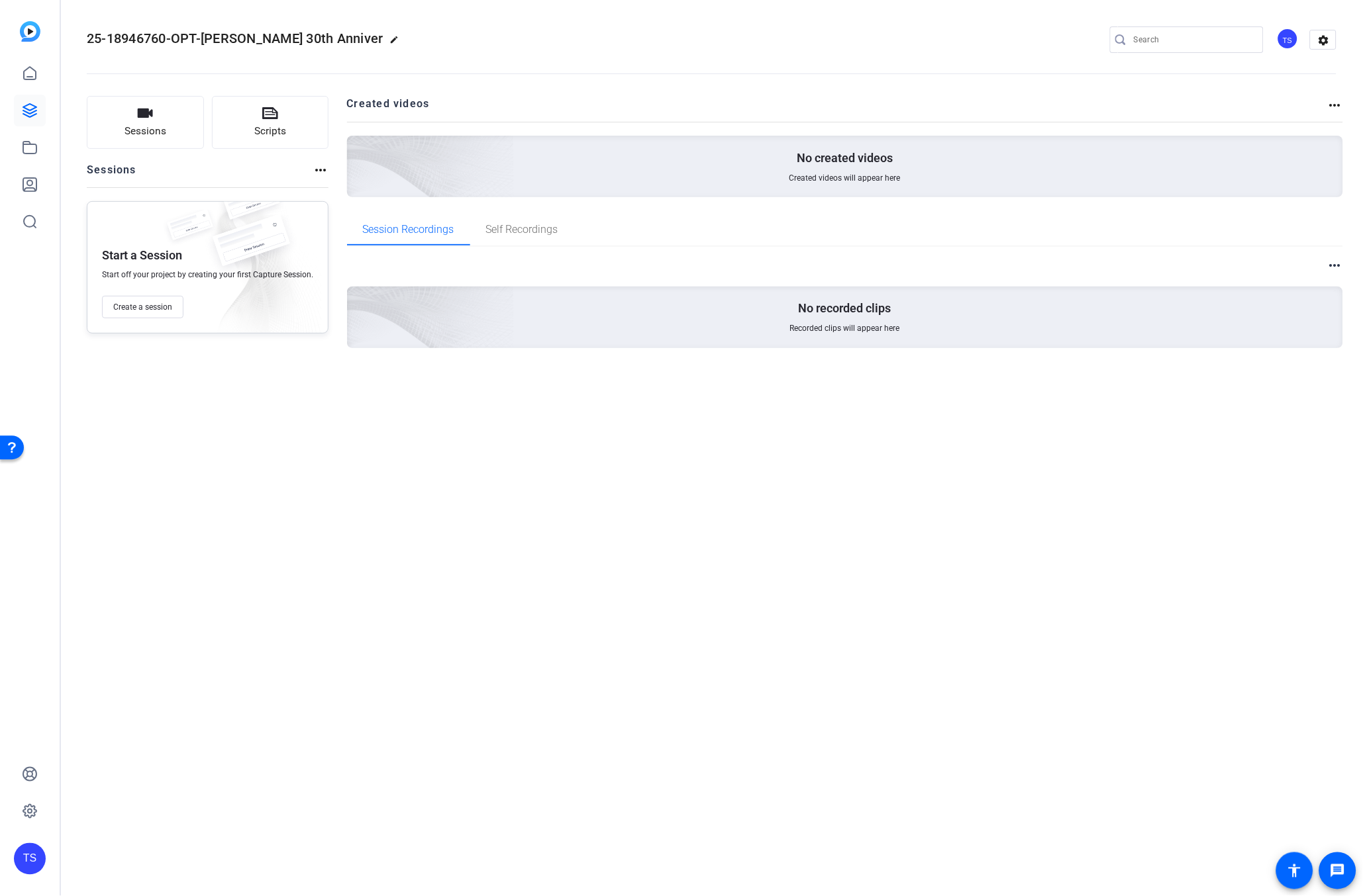
click at [319, 169] on mat-icon "more_horiz" at bounding box center [320, 170] width 16 height 16
click at [1326, 38] on div at bounding box center [681, 448] width 1363 height 896
click at [1324, 42] on mat-icon "settings" at bounding box center [1324, 41] width 27 height 20
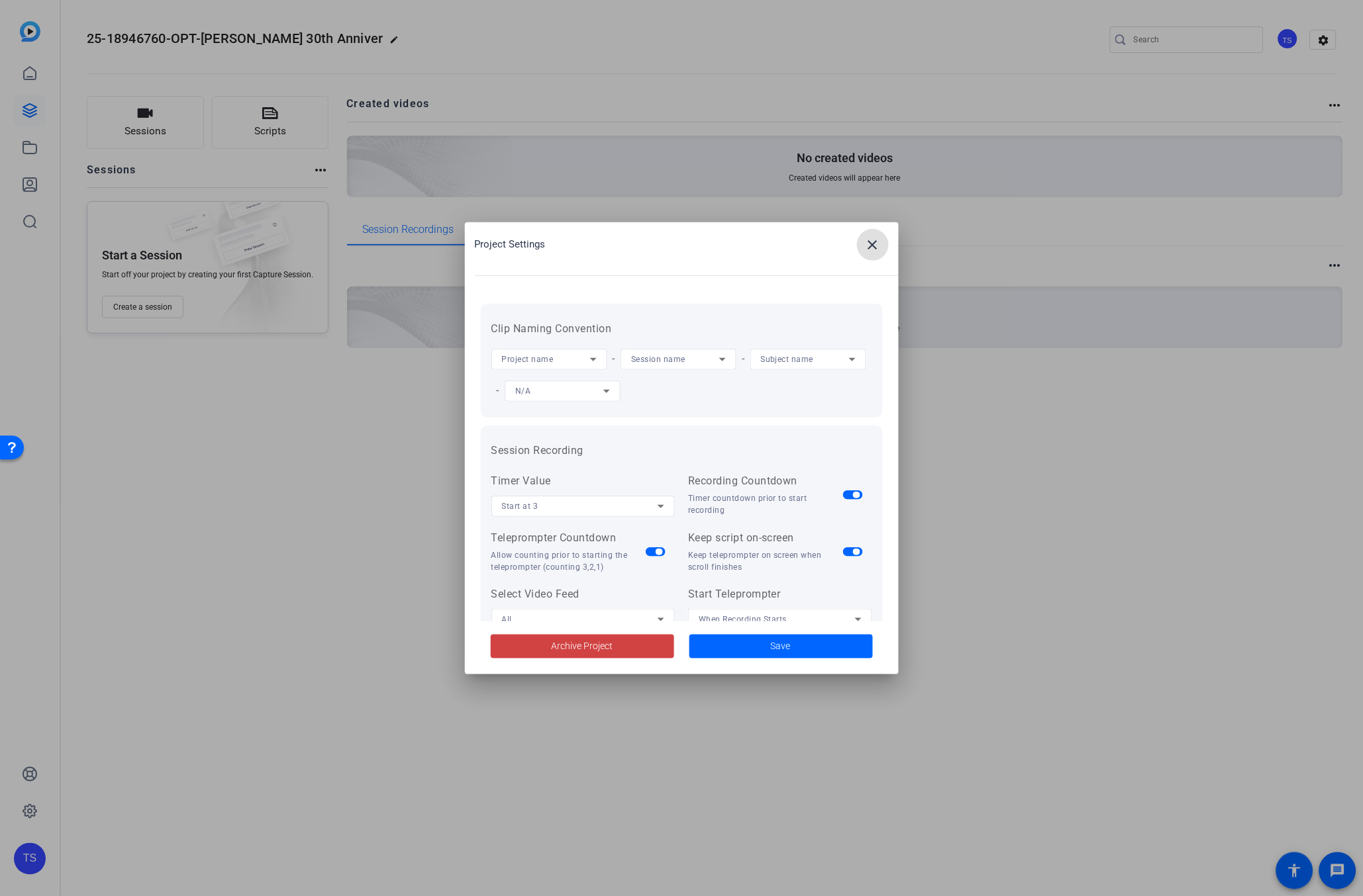
click at [599, 358] on icon at bounding box center [593, 359] width 16 height 16
click at [599, 358] on div at bounding box center [681, 448] width 1363 height 896
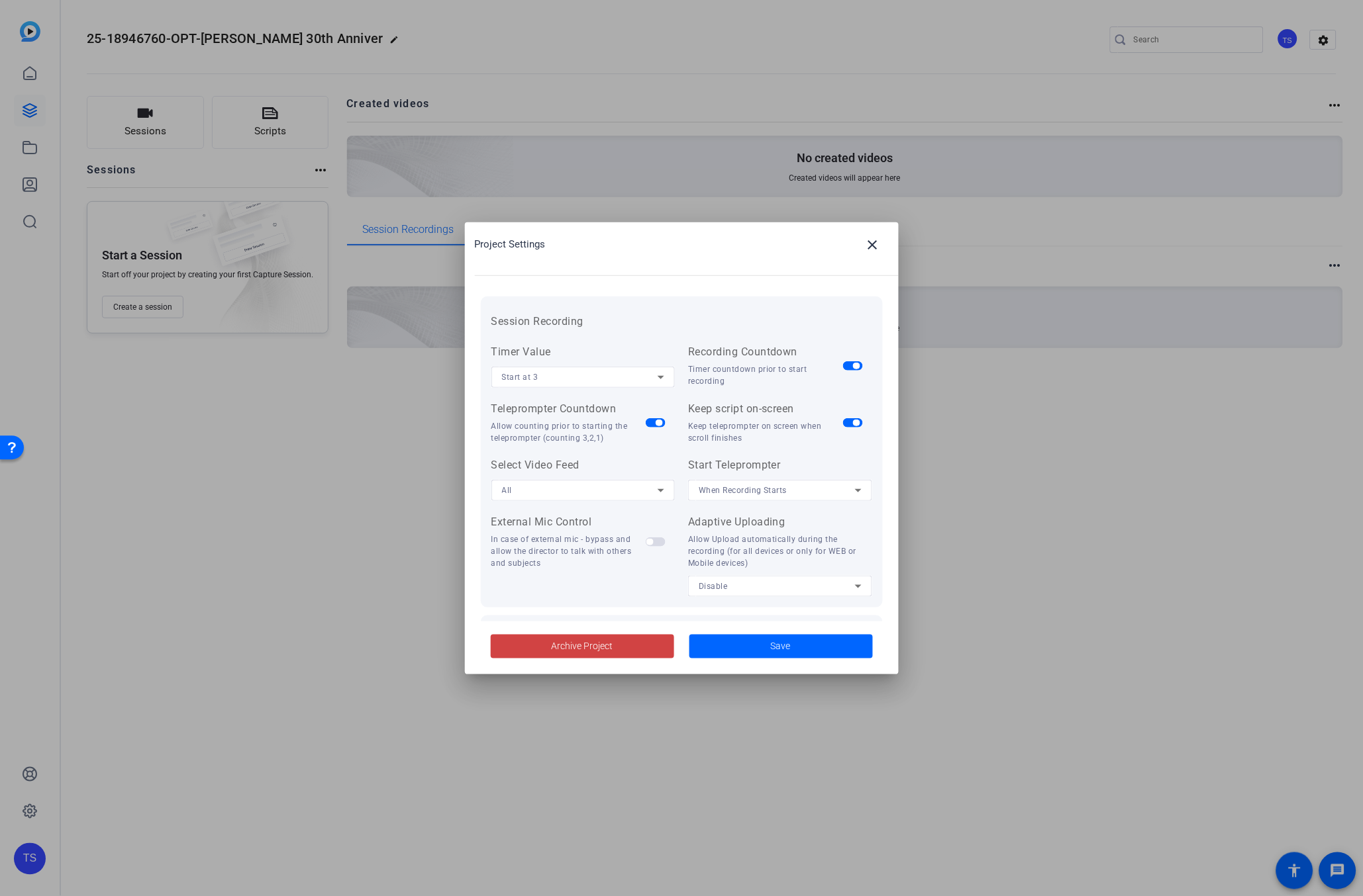
scroll to position [135, 0]
click at [873, 244] on mat-icon "close" at bounding box center [873, 245] width 16 height 16
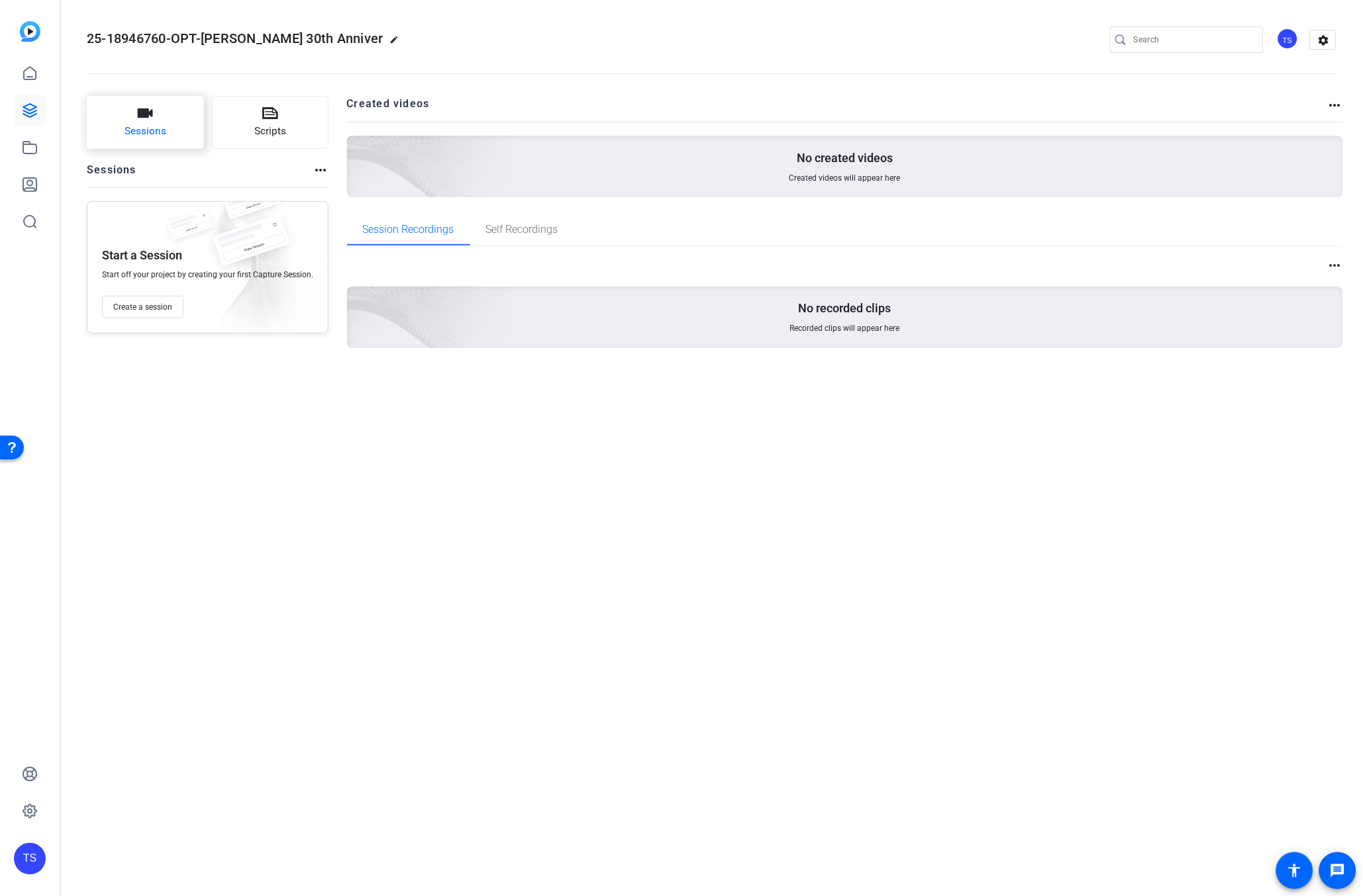
click at [150, 118] on icon "button" at bounding box center [145, 113] width 16 height 16
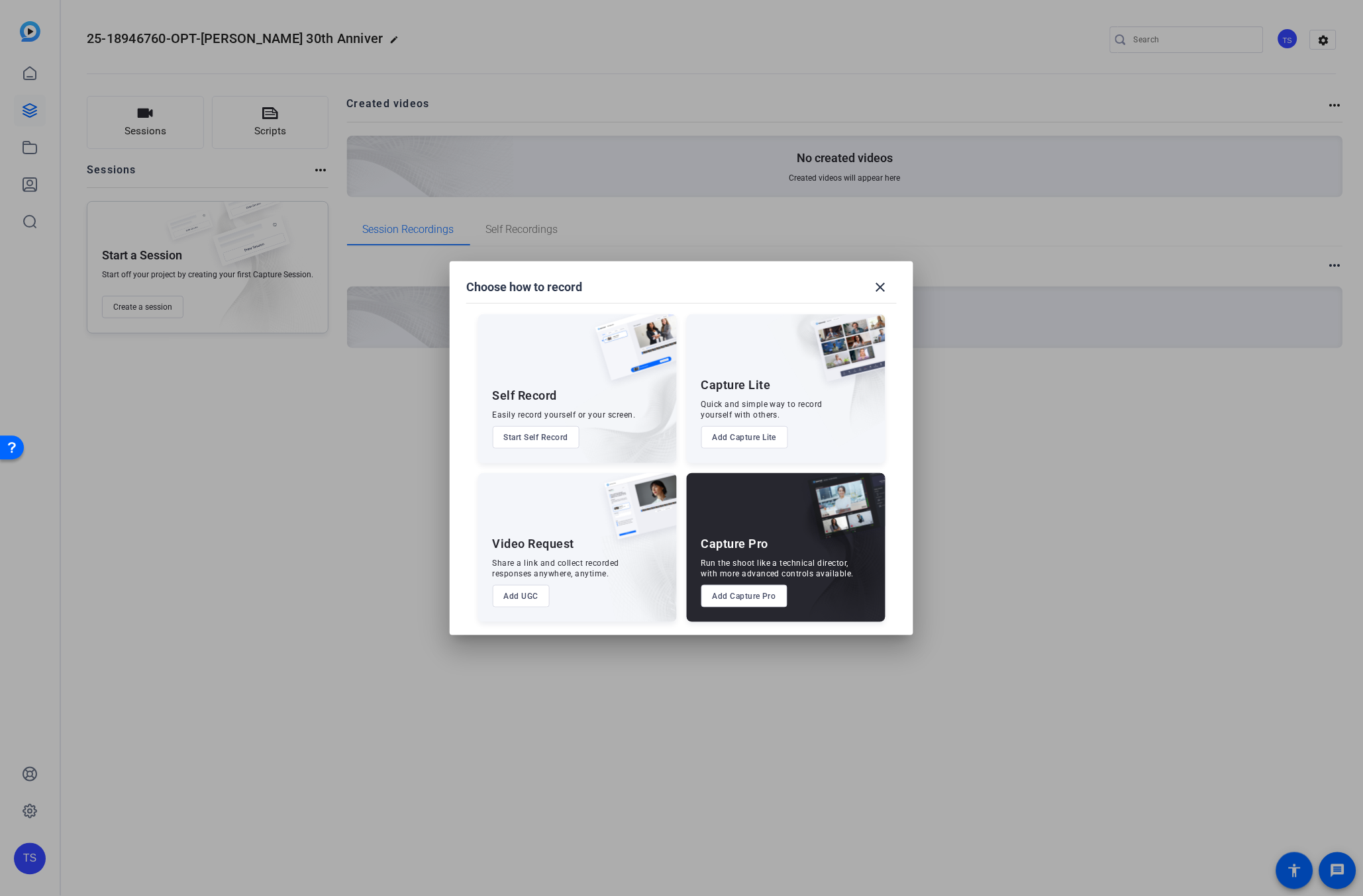
click at [552, 364] on div "Self Record Easily record yourself or your screen. Start Self Record" at bounding box center [577, 389] width 199 height 149
click at [534, 602] on button "Add UGC" at bounding box center [521, 596] width 58 height 23
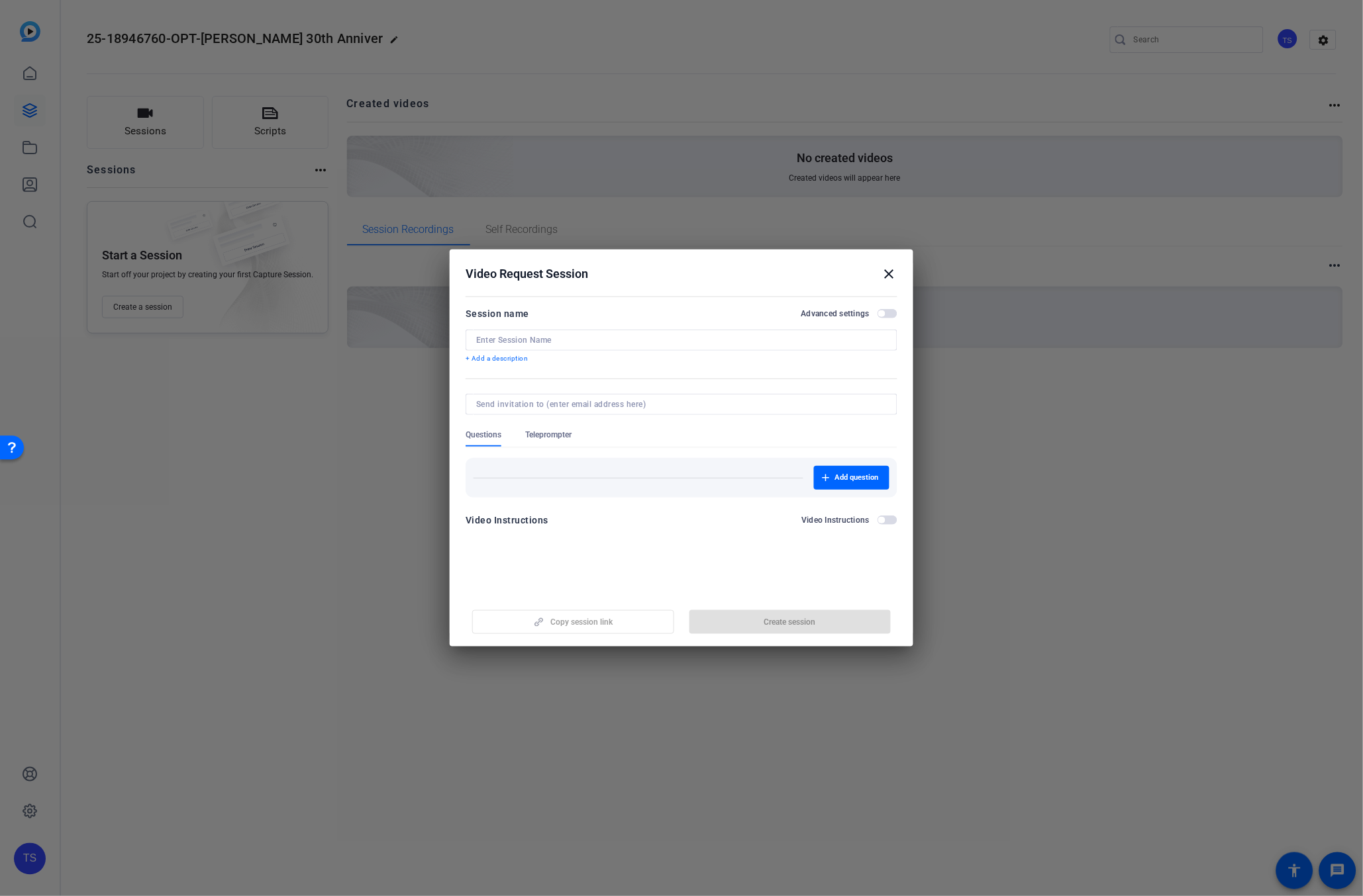
click at [514, 339] on input at bounding box center [682, 340] width 411 height 11
paste input "25-18946760-OPT-Mary Murley 30th Anniversary"
drag, startPoint x: 548, startPoint y: 339, endPoint x: 462, endPoint y: 341, distance: 86.0
click at [462, 341] on mat-dialog-content "Session name Advanced settings 25-18946760-OPT-Mary Murley 30th Anniversary_ + …" at bounding box center [682, 422] width 464 height 258
click at [623, 339] on input "Mary Murley 30th Anniversary_" at bounding box center [682, 340] width 411 height 11
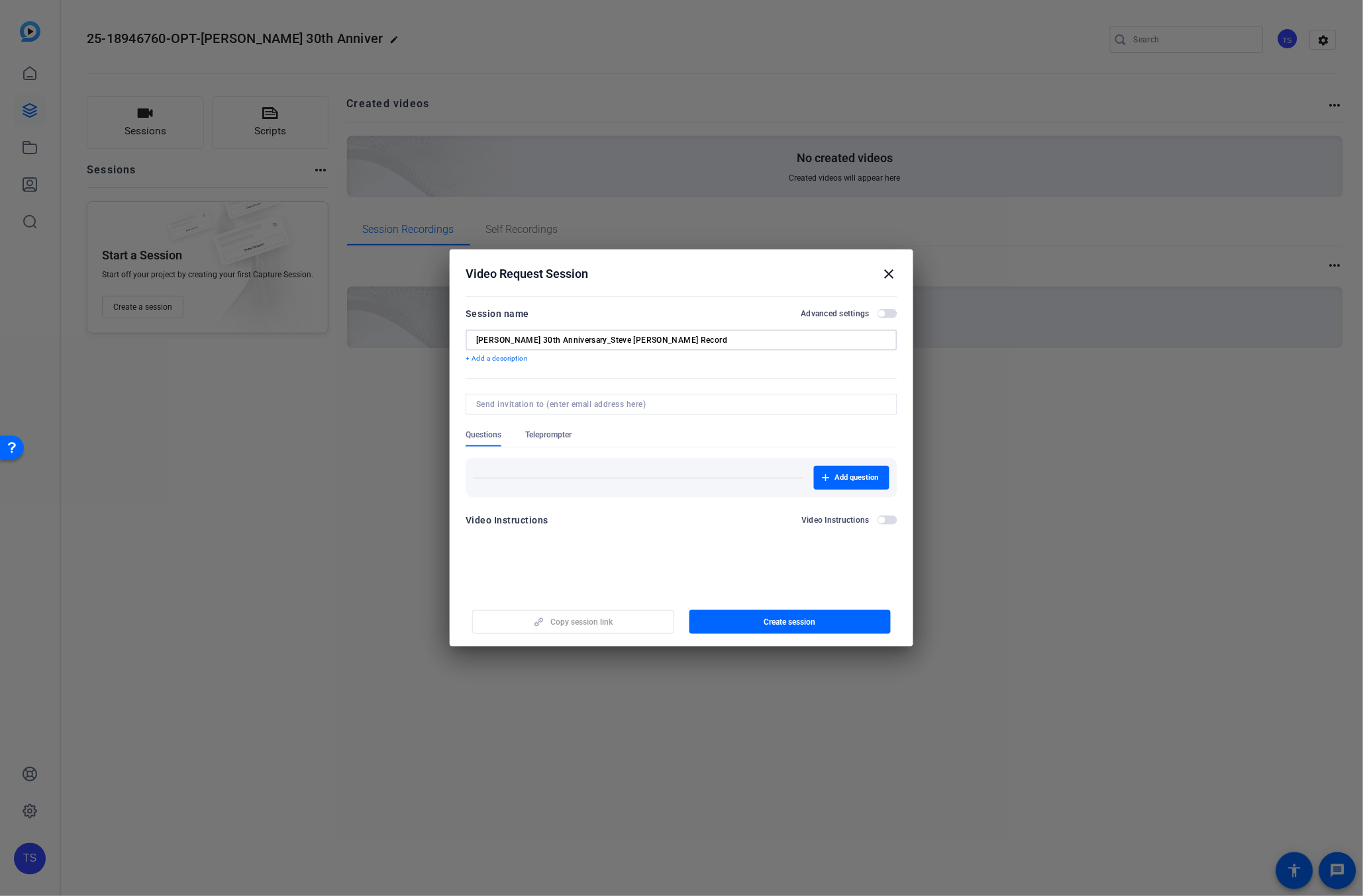
type input "[PERSON_NAME] 30th Anniversary_Steve [PERSON_NAME] Record"
click at [853, 482] on span "Add question" at bounding box center [857, 478] width 44 height 11
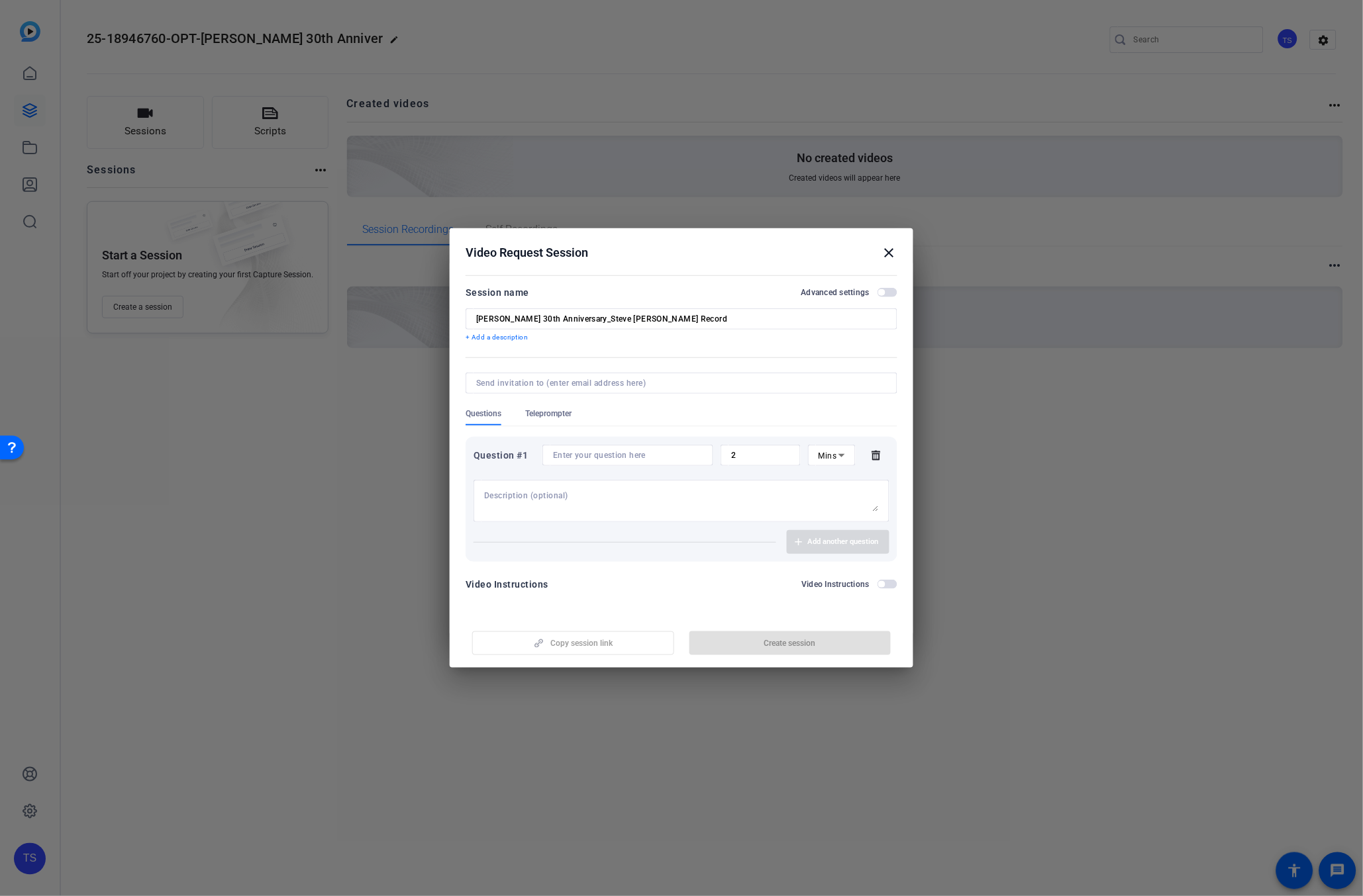
click at [598, 498] on textarea at bounding box center [682, 501] width 395 height 21
type textarea "P"
click at [877, 458] on icon at bounding box center [876, 456] width 9 height 10
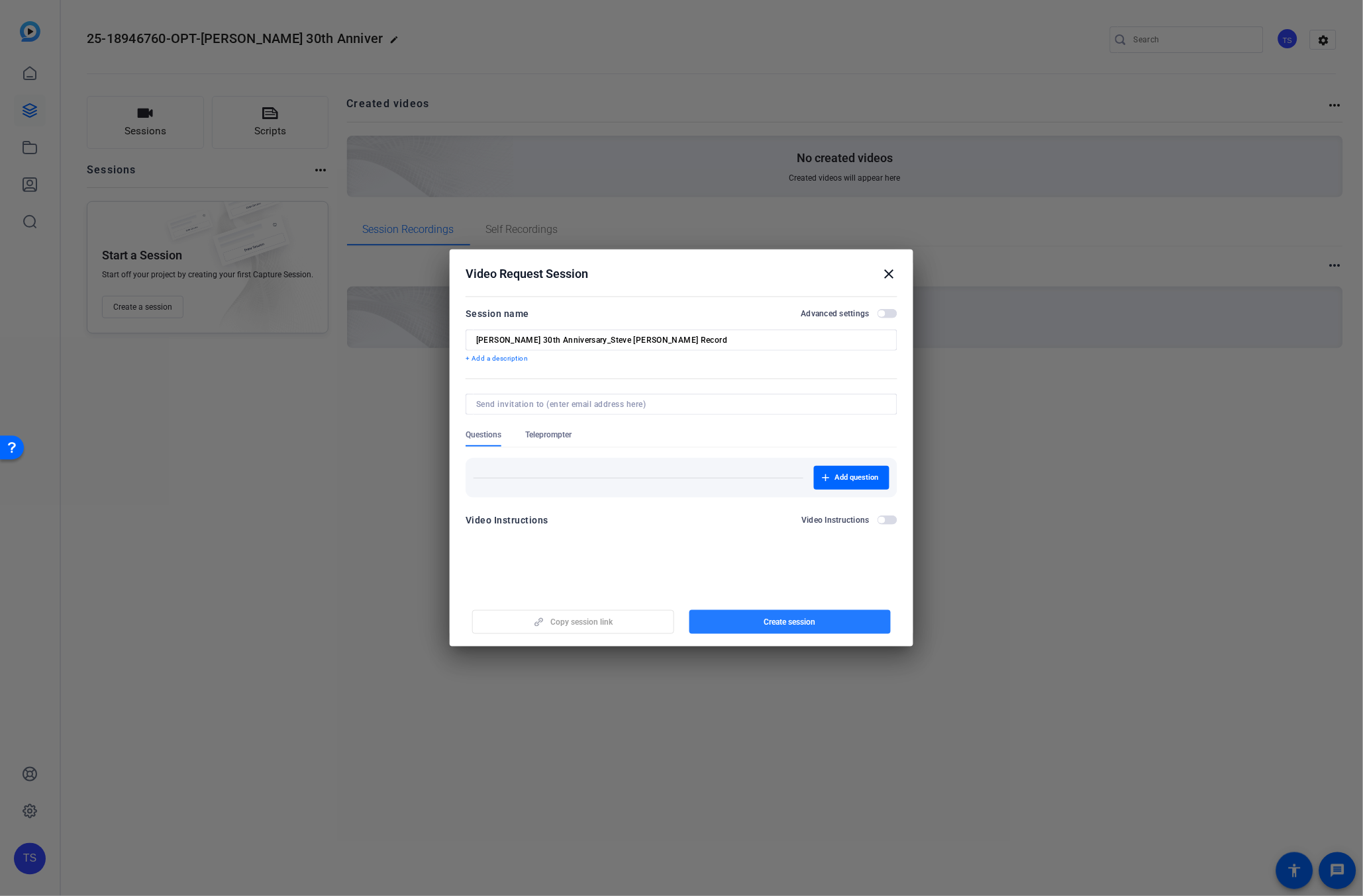
click at [823, 630] on span "button" at bounding box center [790, 622] width 202 height 32
click at [595, 628] on span "button" at bounding box center [574, 622] width 201 height 32
click at [896, 276] on mat-icon "close" at bounding box center [890, 274] width 16 height 16
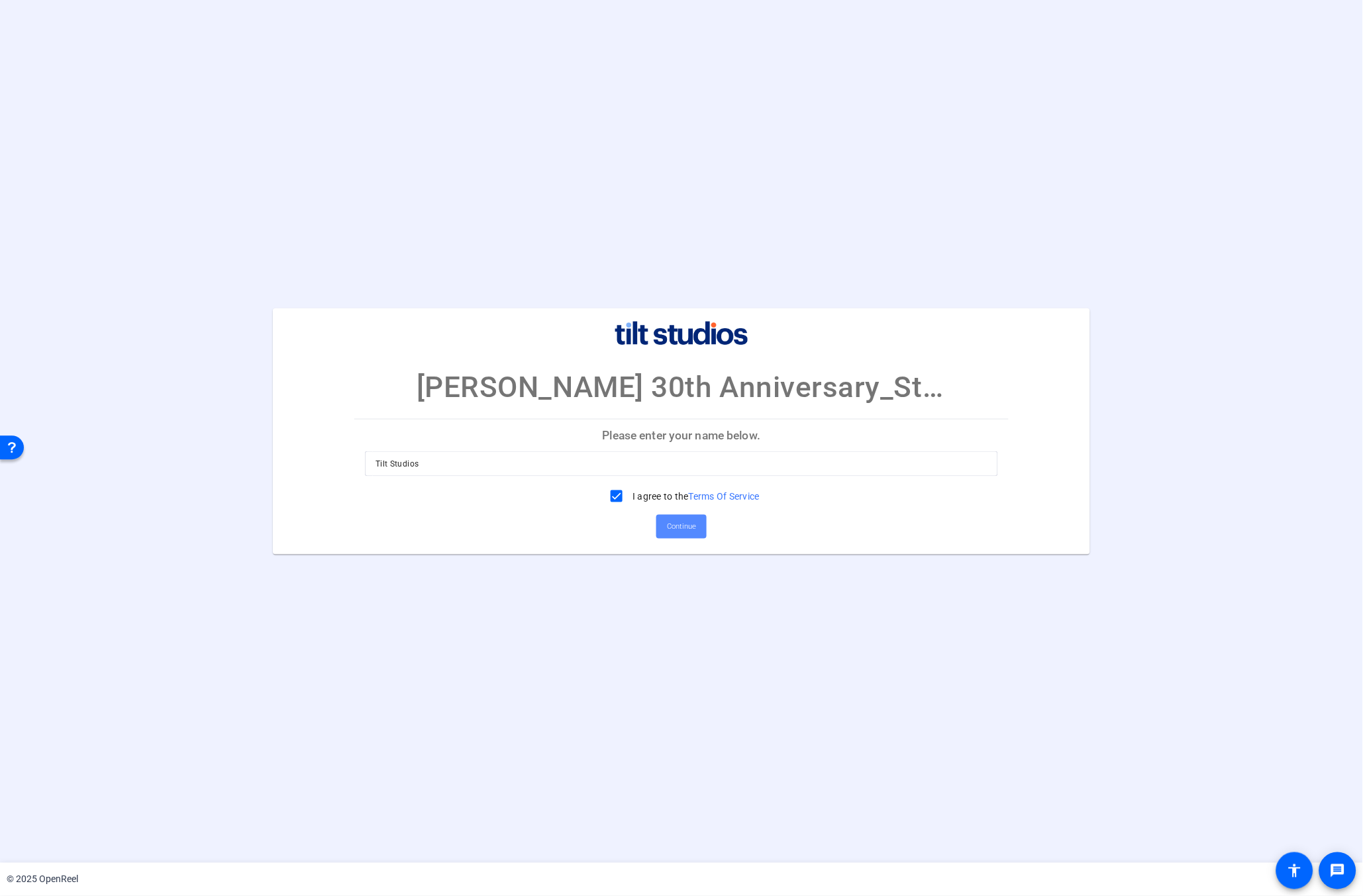
click at [683, 529] on span "Continue" at bounding box center [682, 527] width 29 height 20
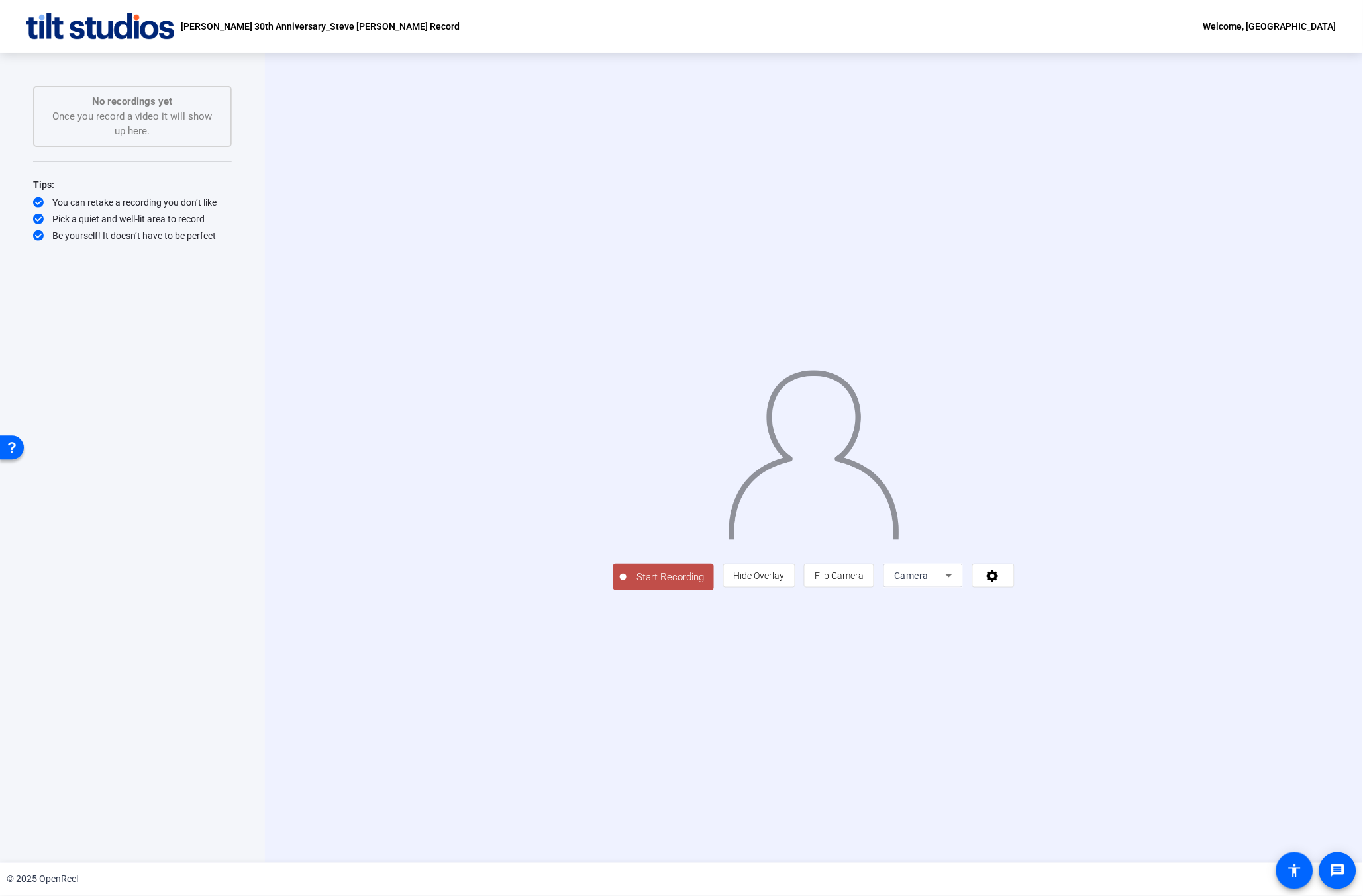
click at [627, 585] on span "Start Recording" at bounding box center [671, 577] width 88 height 15
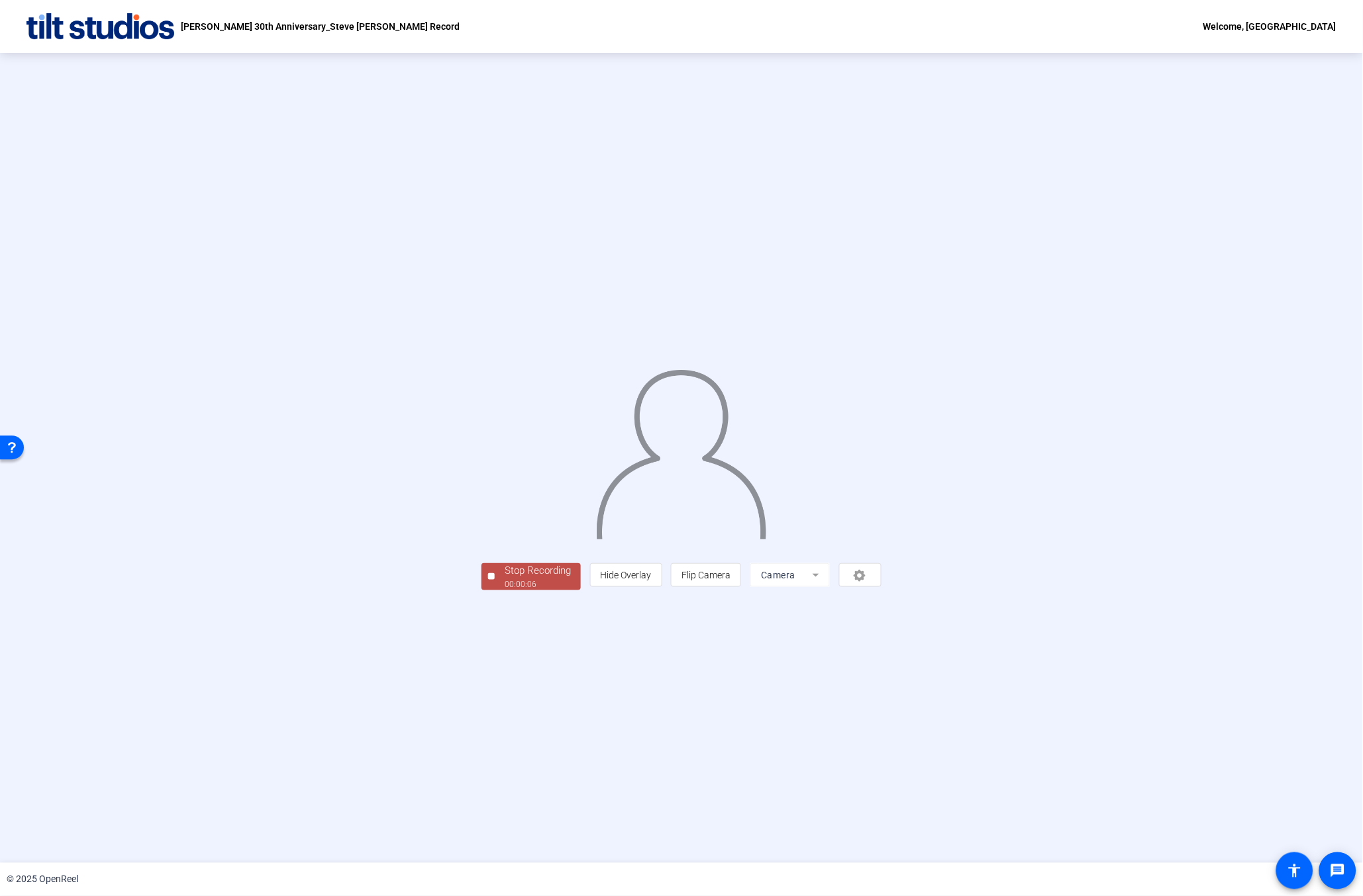
click at [504, 579] on div "Stop Recording" at bounding box center [538, 571] width 66 height 15
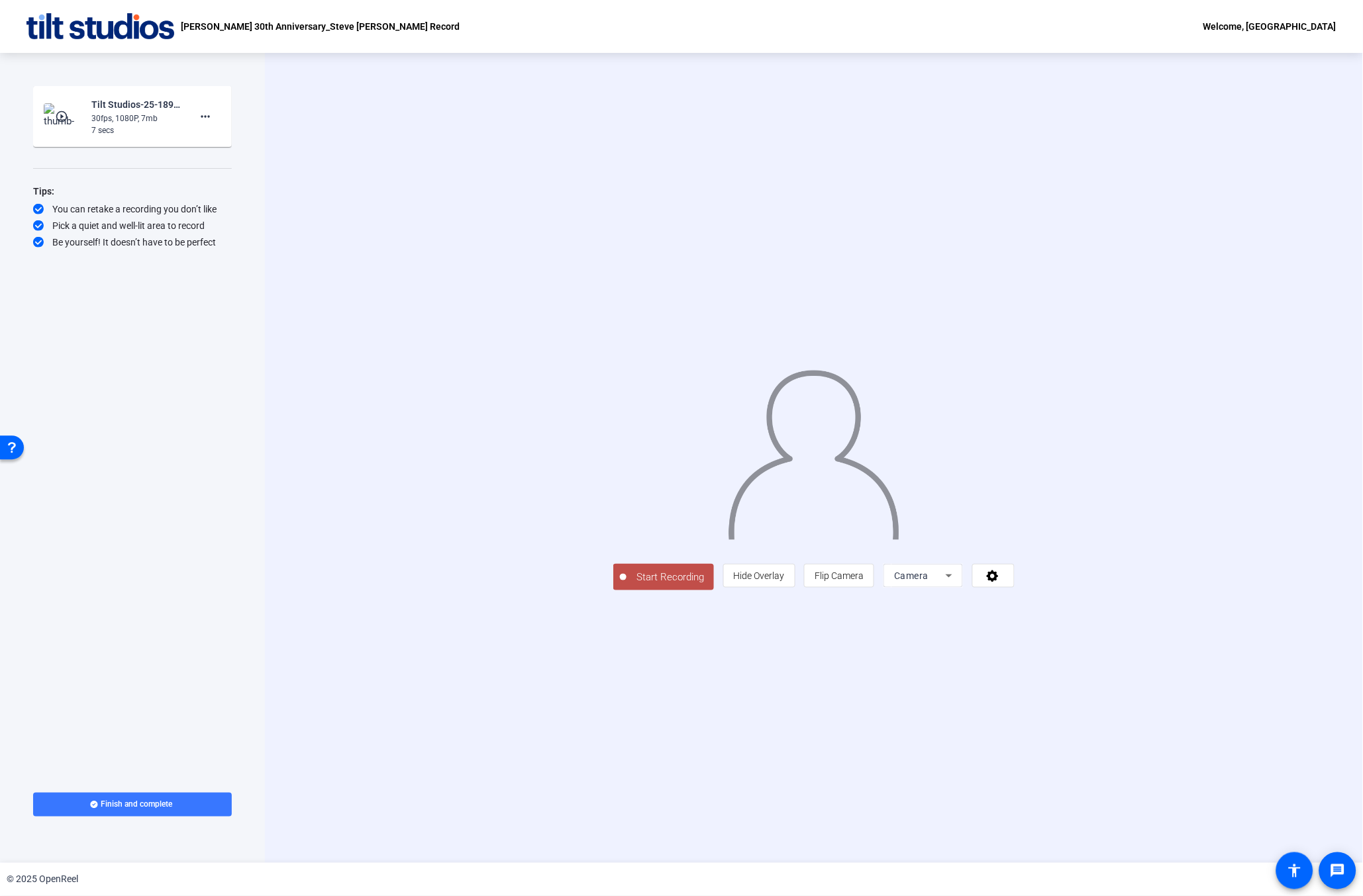
click at [613, 590] on button "Start Recording" at bounding box center [663, 577] width 100 height 27
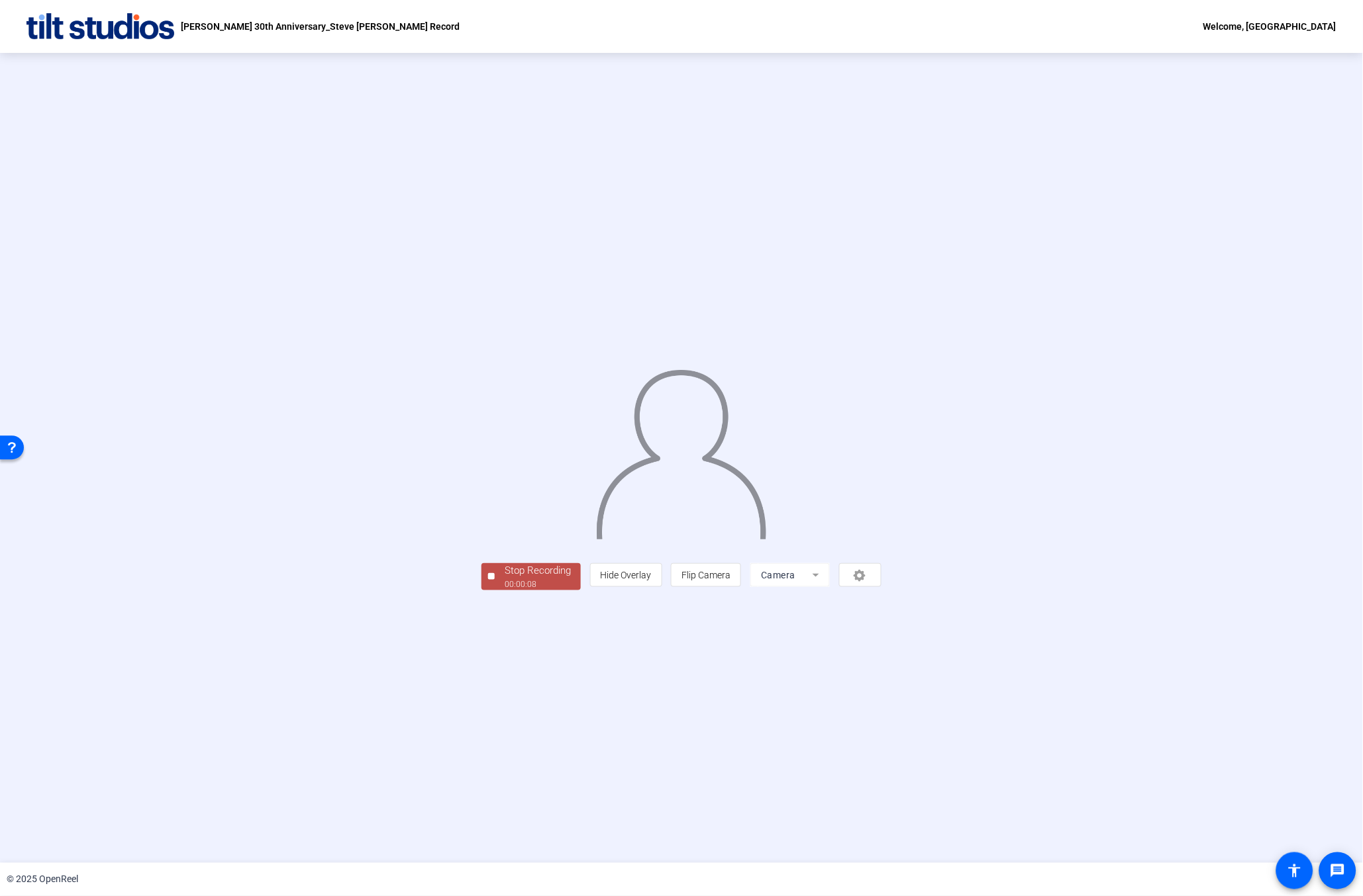
click at [488, 580] on div at bounding box center [492, 577] width 7 height 7
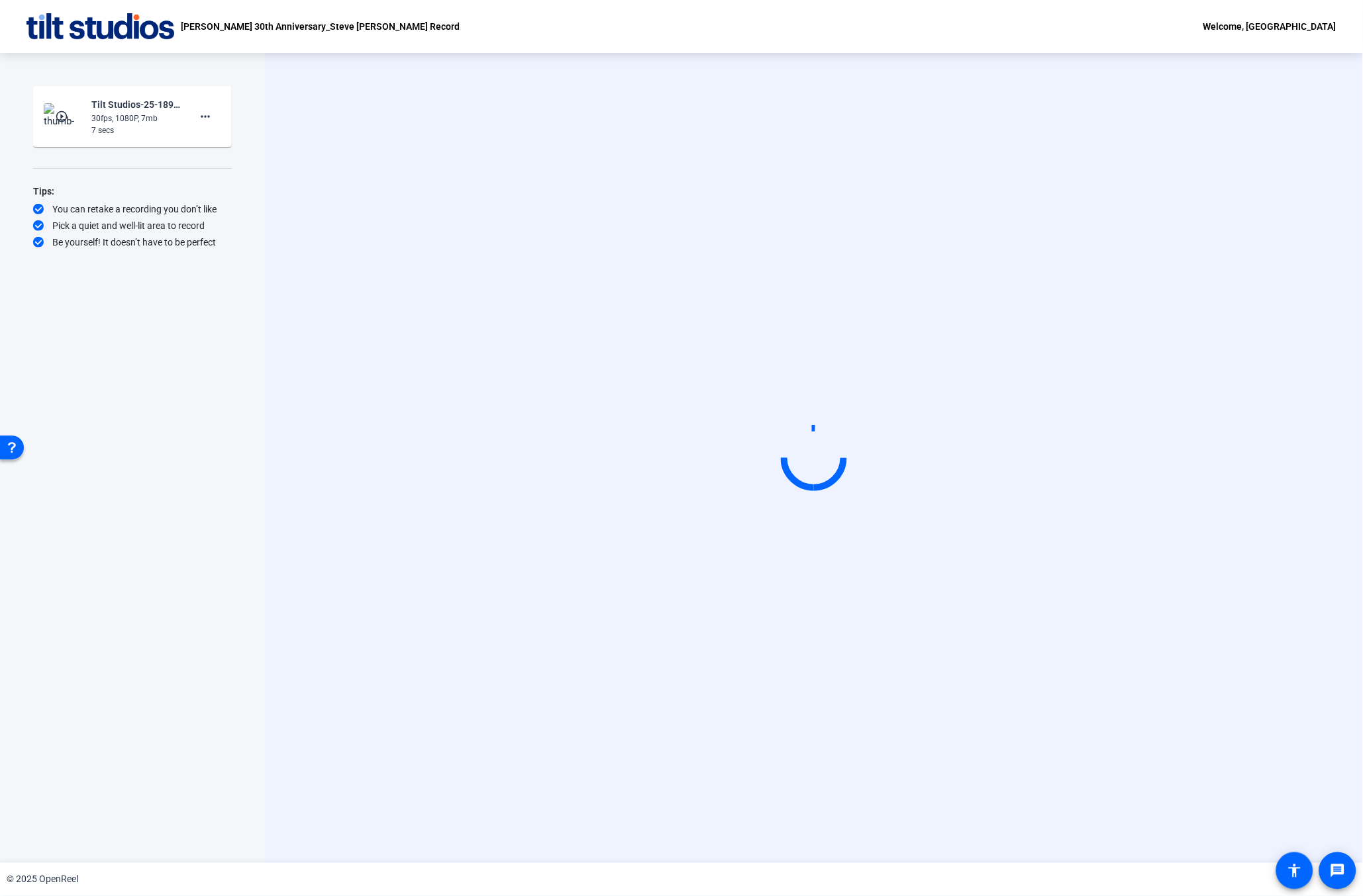
click at [73, 118] on img at bounding box center [63, 116] width 39 height 27
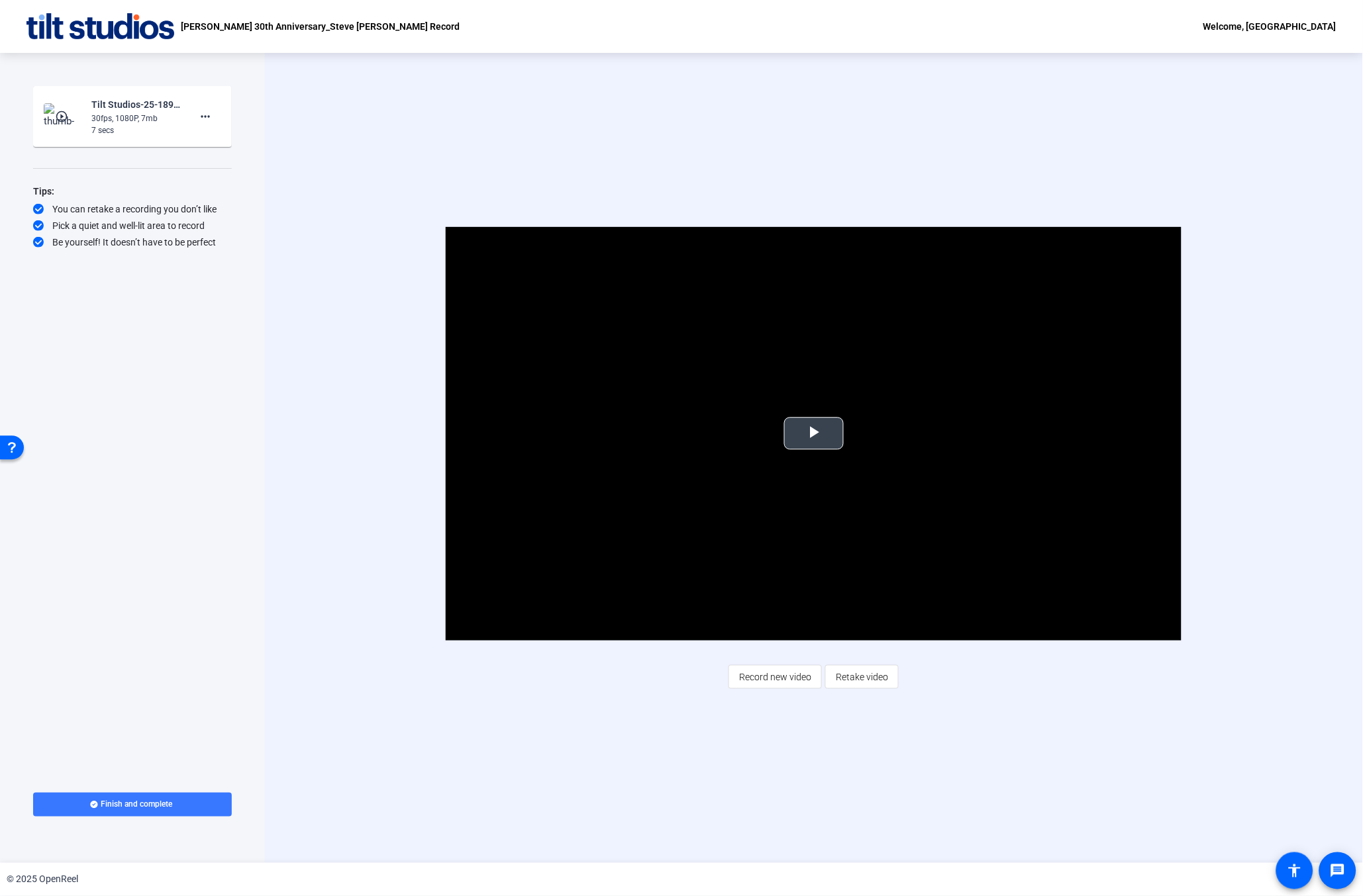
click at [814, 434] on span "Video Player" at bounding box center [814, 434] width 0 height 0
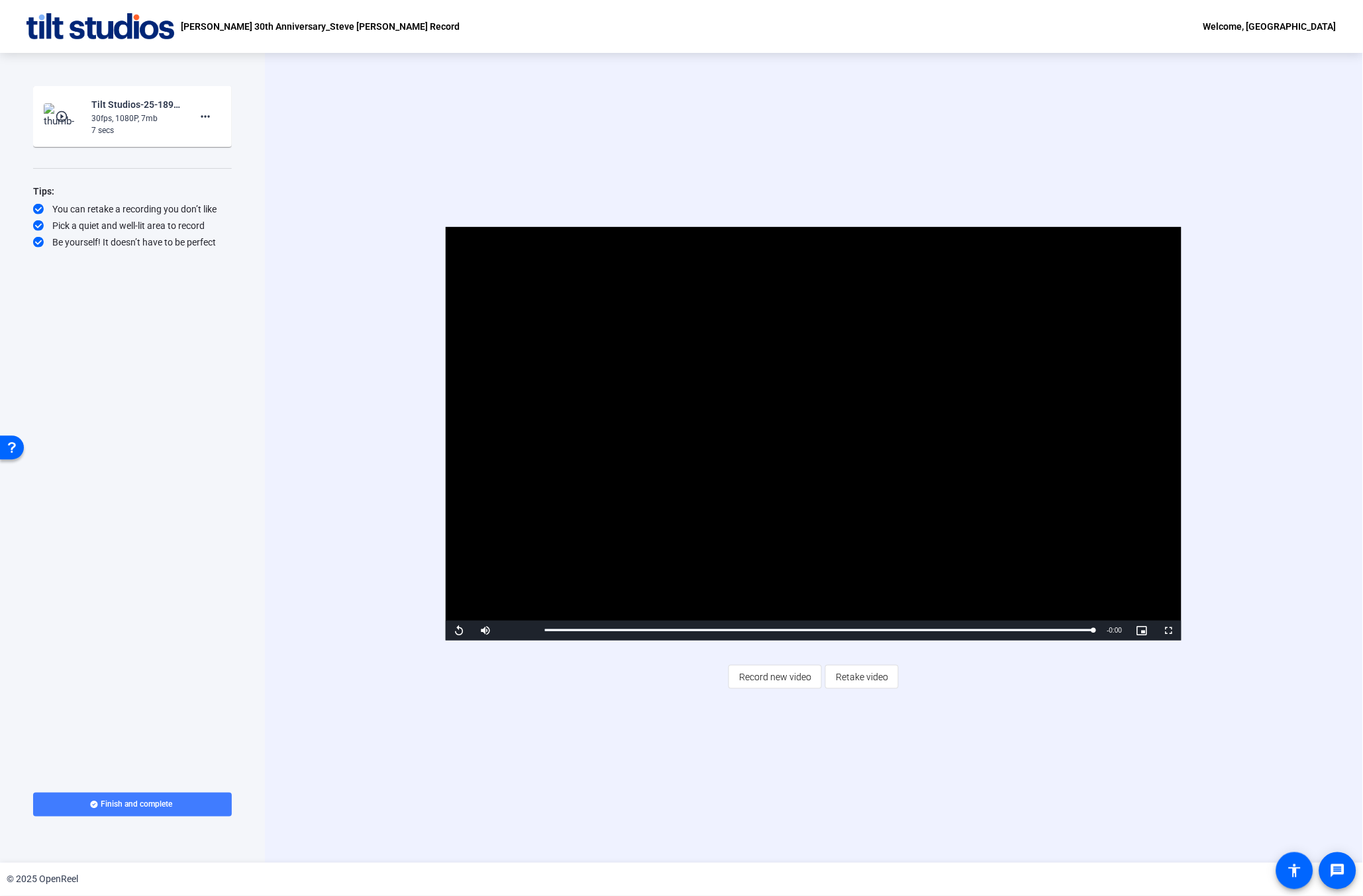
click at [205, 802] on span at bounding box center [132, 805] width 199 height 32
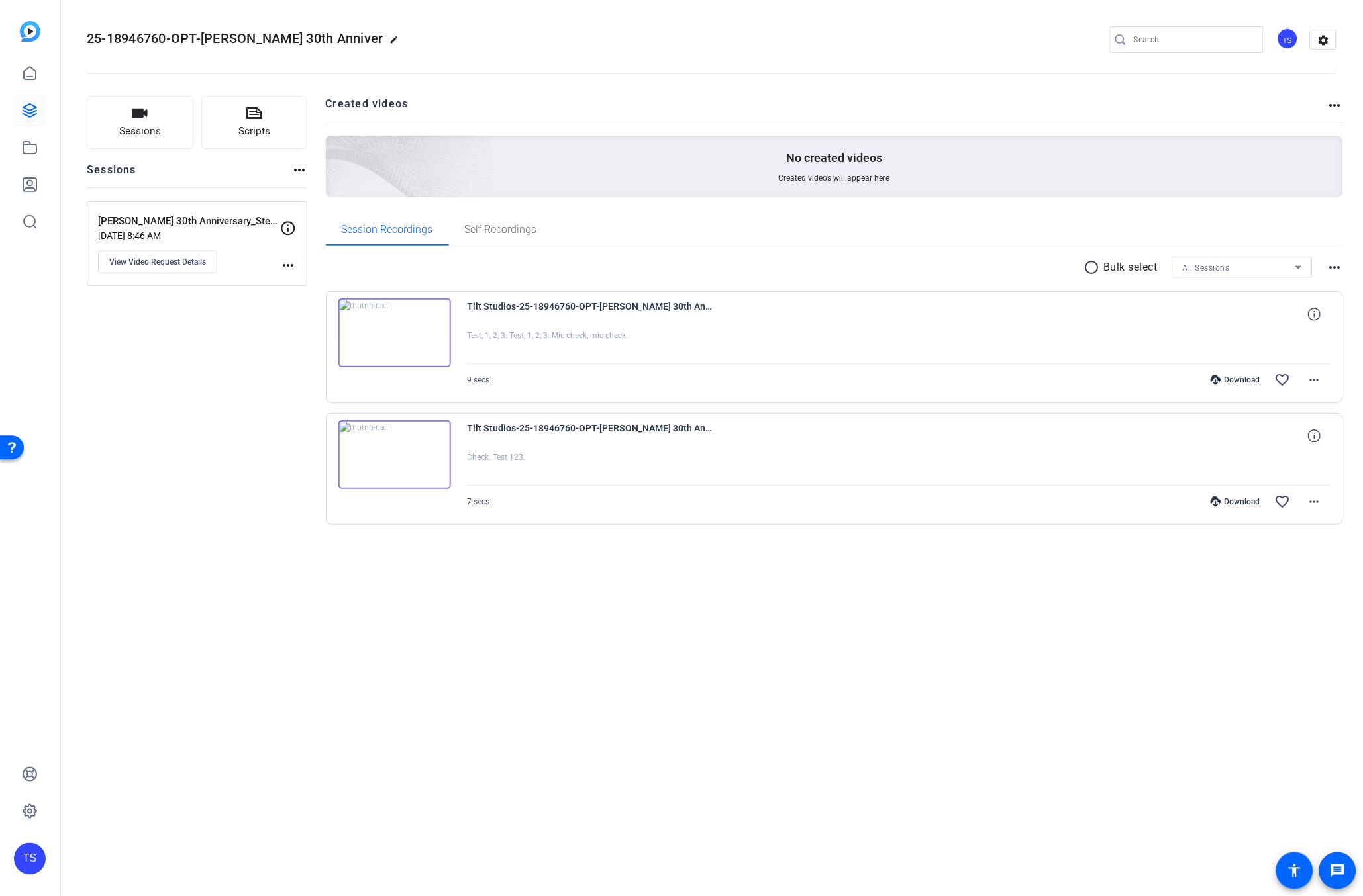
click at [390, 39] on mat-icon "edit" at bounding box center [398, 43] width 16 height 16
click at [450, 40] on div "25-18946760-OPT-Mary Murley 30th Anniver check_circle clear TS settings" at bounding box center [712, 40] width 1250 height 20
click at [33, 110] on icon at bounding box center [30, 110] width 16 height 16
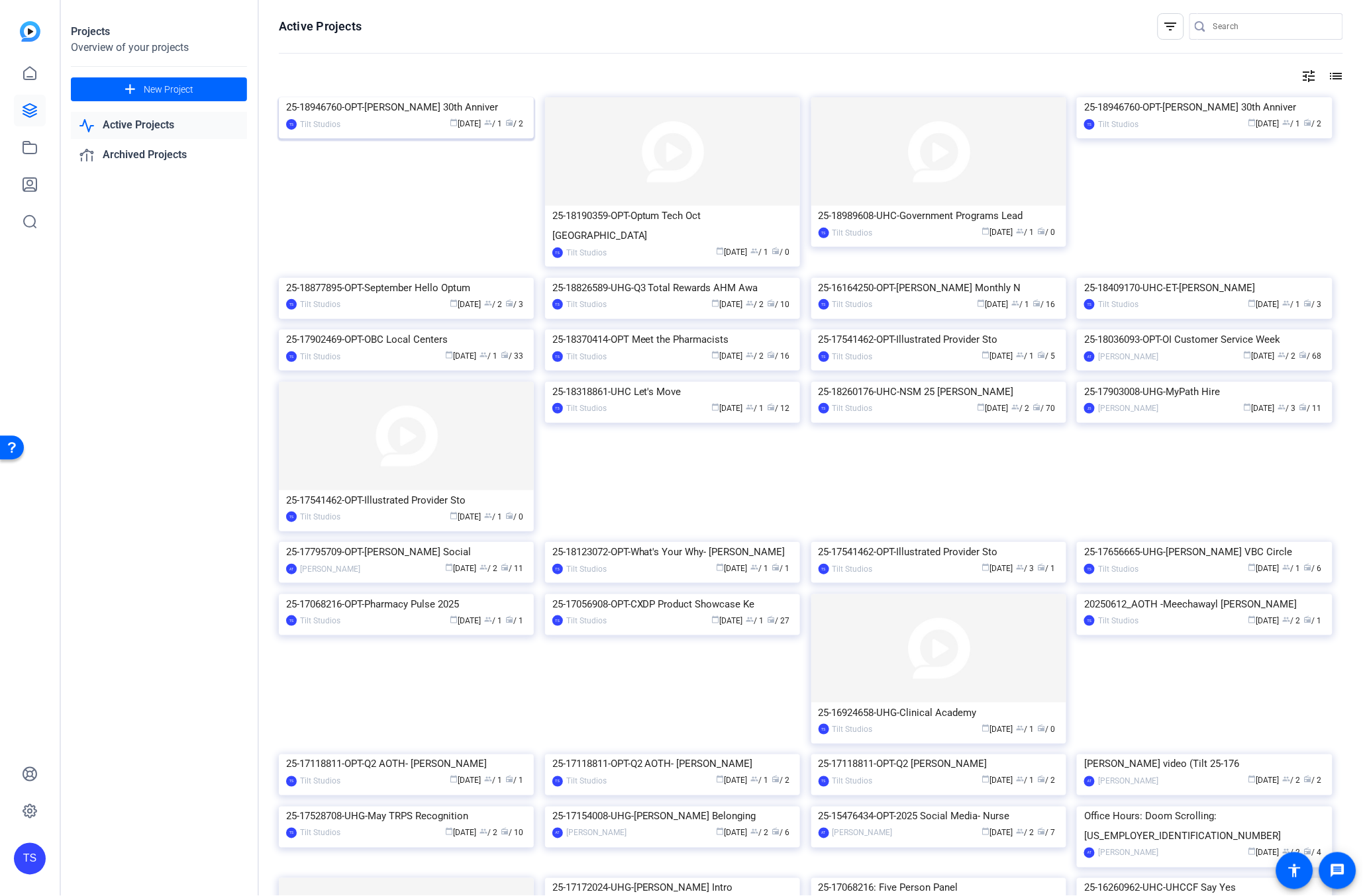
click at [449, 117] on div "25-18946760-OPT-Mary Murley 30th Anniver" at bounding box center [407, 108] width 241 height 20
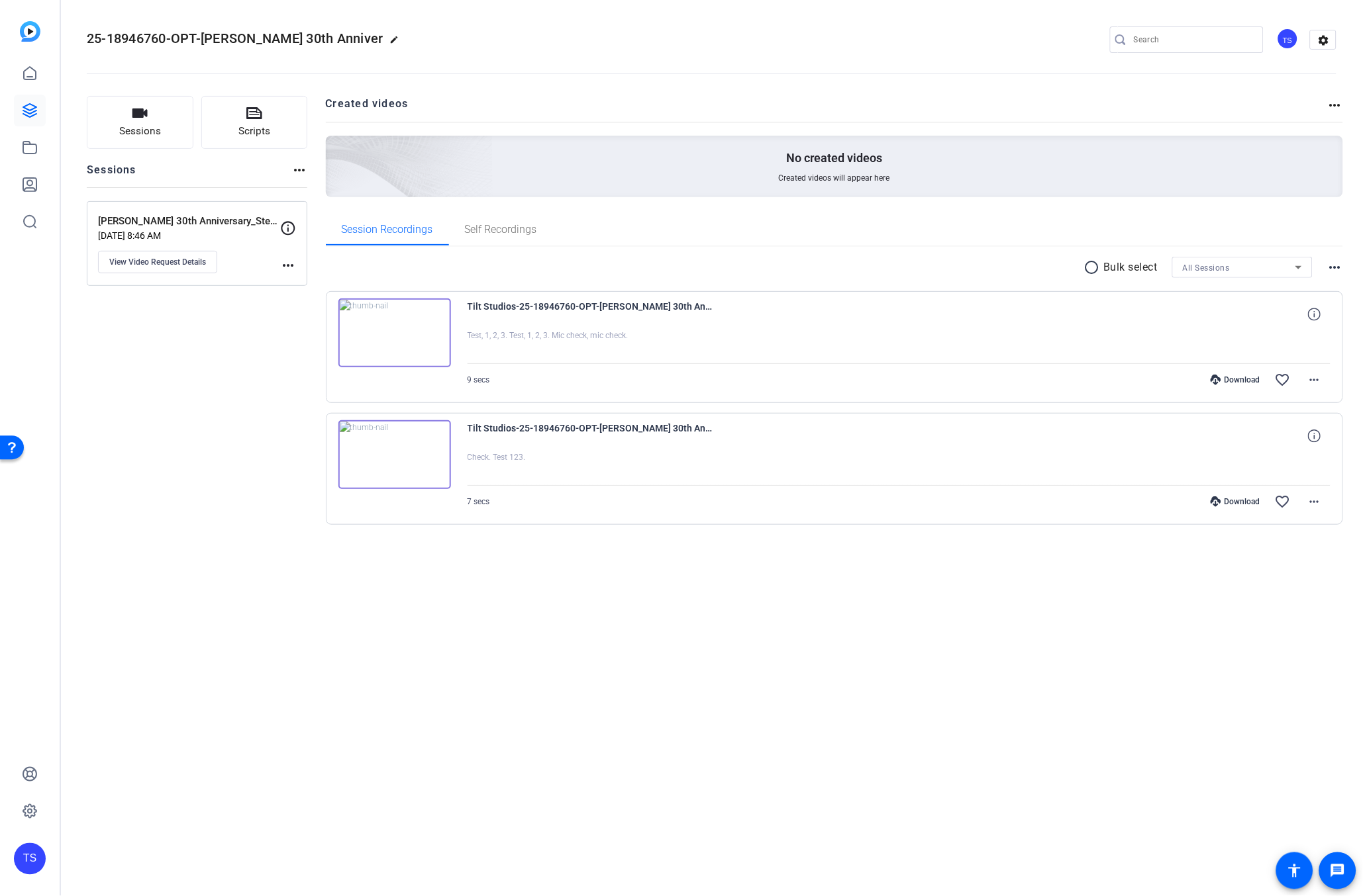
click at [390, 40] on mat-icon "edit" at bounding box center [398, 43] width 16 height 16
click at [224, 39] on span "clear" at bounding box center [226, 40] width 16 height 16
